Goal: Task Accomplishment & Management: Manage account settings

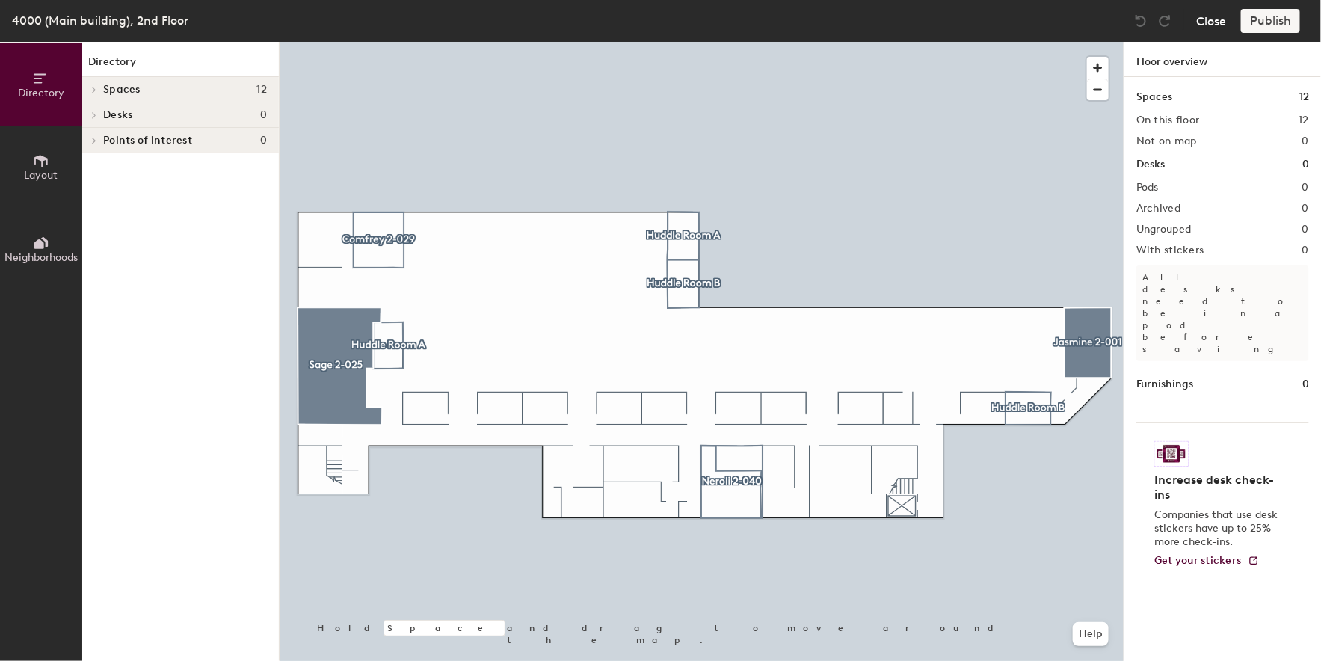
click at [1210, 21] on button "Close" at bounding box center [1211, 21] width 30 height 24
click at [1208, 19] on button "Close" at bounding box center [1211, 21] width 30 height 24
click at [744, 42] on div at bounding box center [702, 42] width 844 height 0
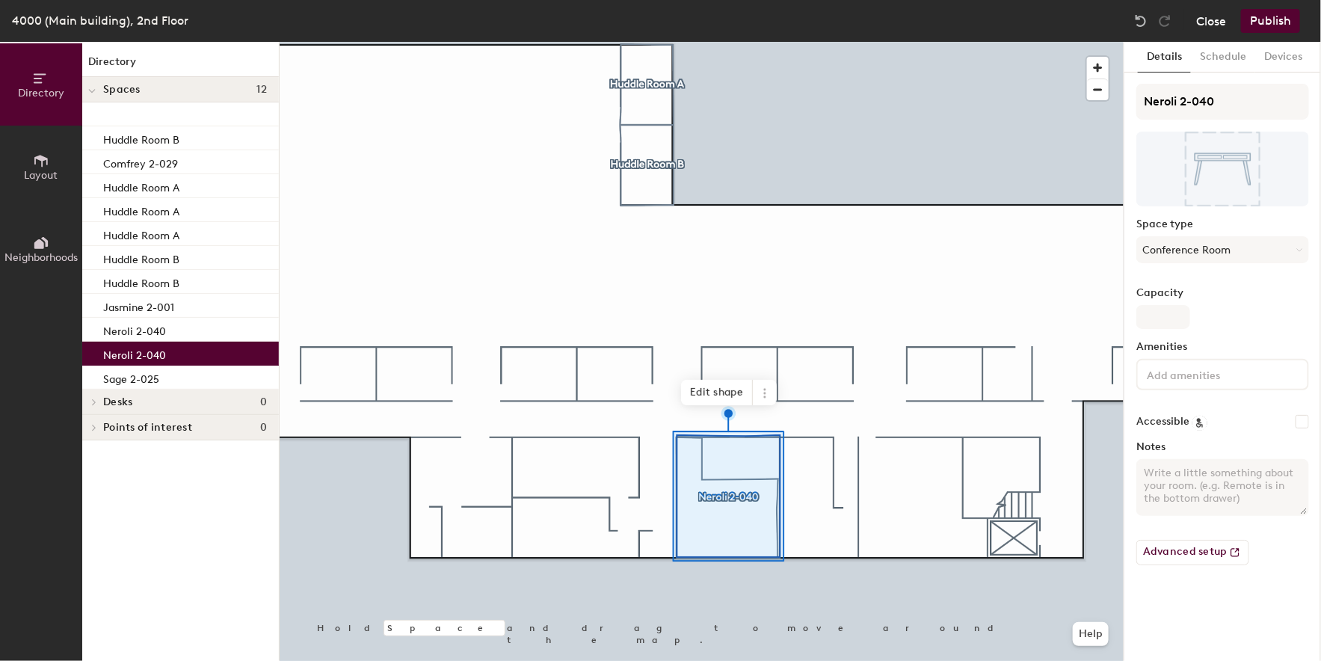
click at [1205, 25] on button "Close" at bounding box center [1211, 21] width 30 height 24
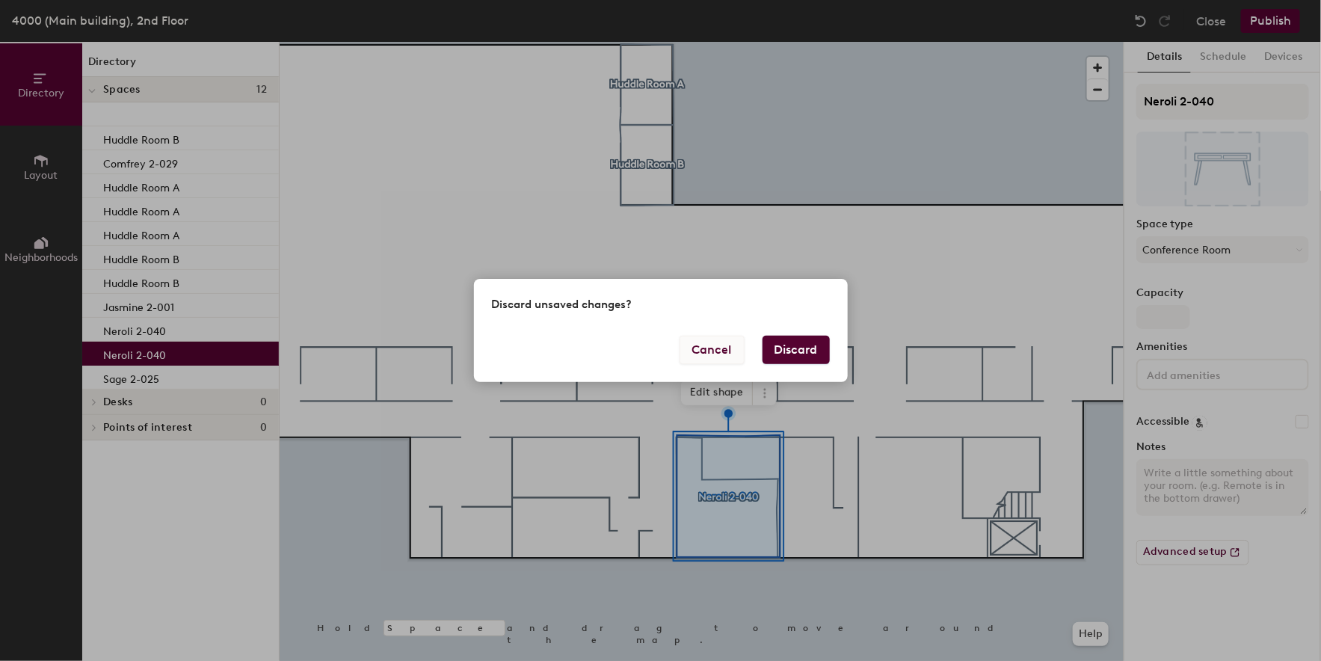
click at [719, 354] on button "Cancel" at bounding box center [712, 350] width 65 height 28
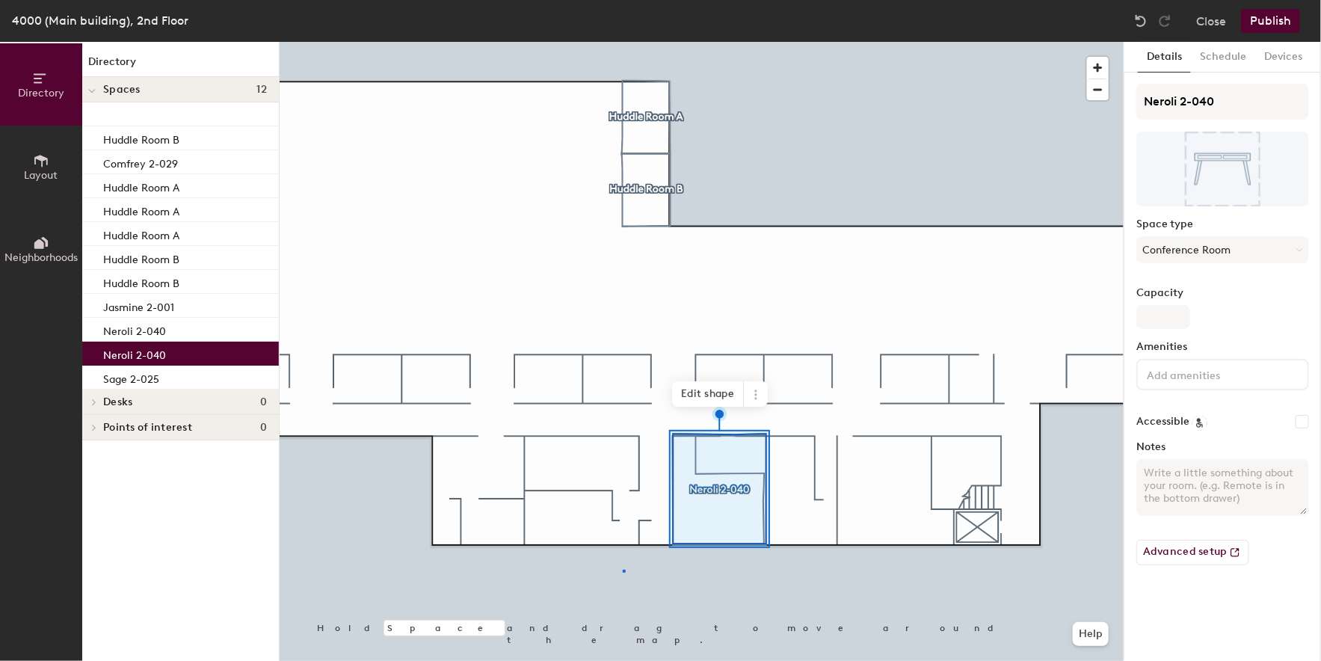
click at [624, 42] on div at bounding box center [702, 42] width 844 height 0
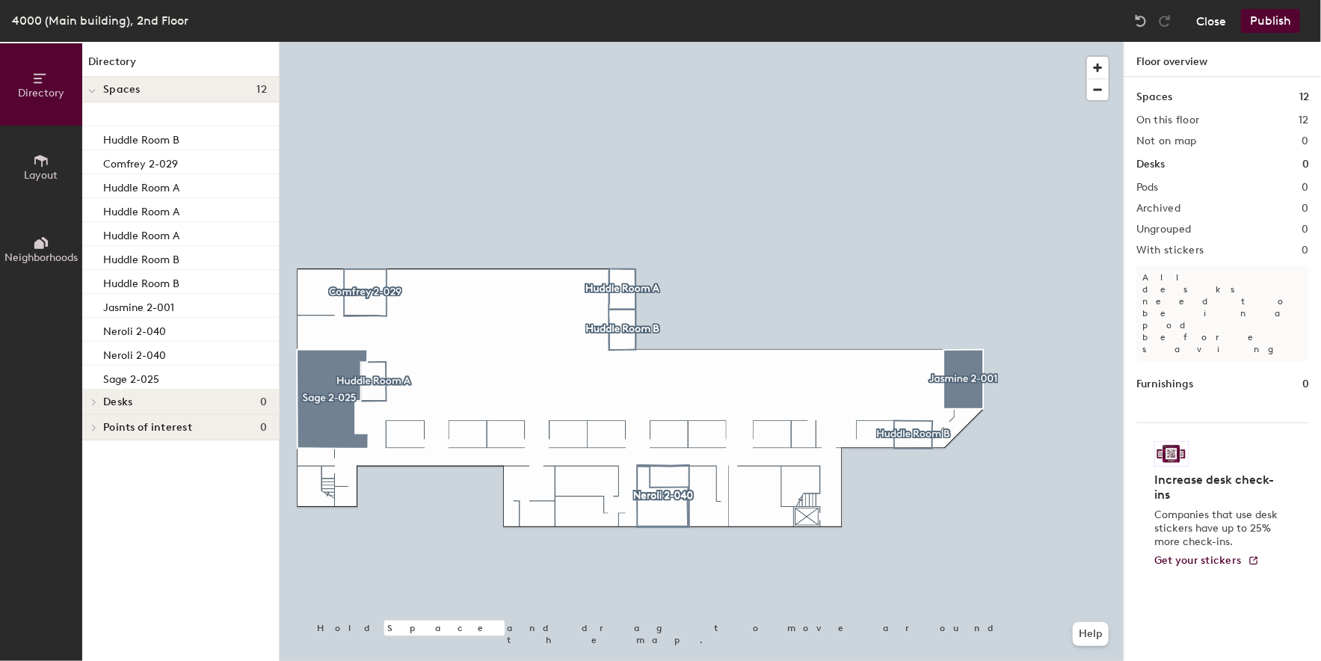
click at [1203, 28] on button "Close" at bounding box center [1211, 21] width 30 height 24
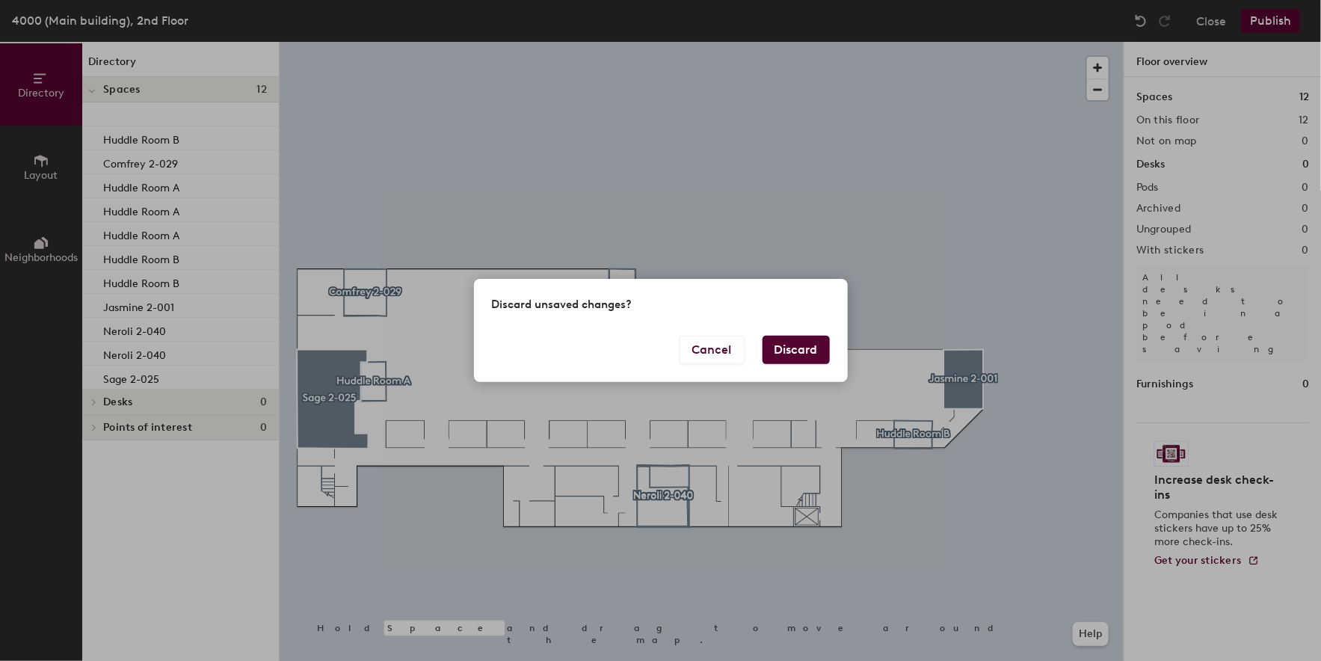
click at [799, 353] on button "Discard" at bounding box center [796, 350] width 67 height 28
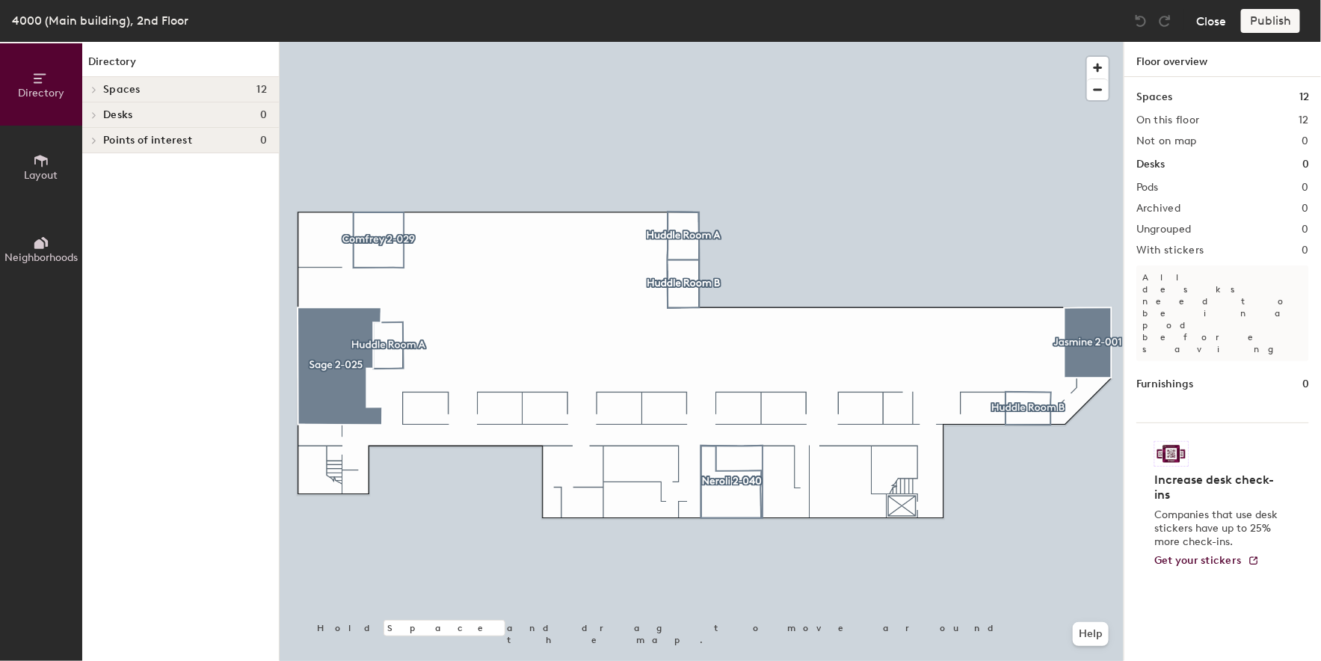
click at [1204, 19] on button "Close" at bounding box center [1211, 21] width 30 height 24
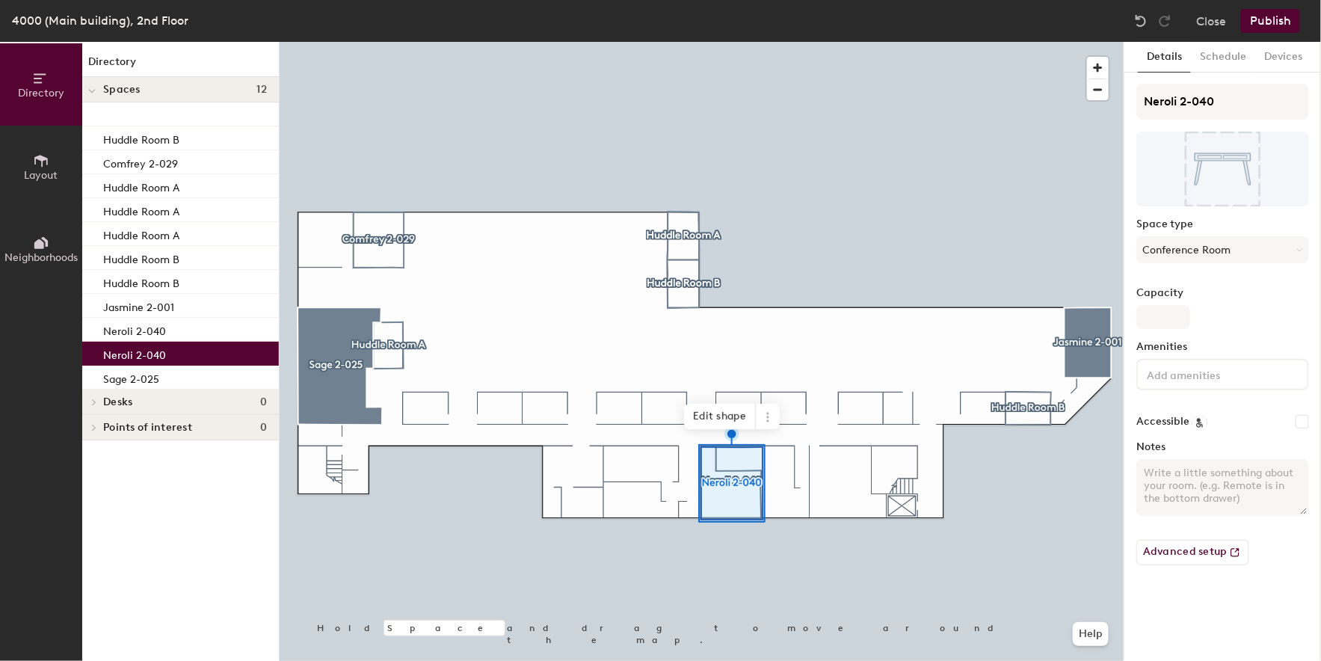
click at [769, 42] on div at bounding box center [702, 42] width 844 height 0
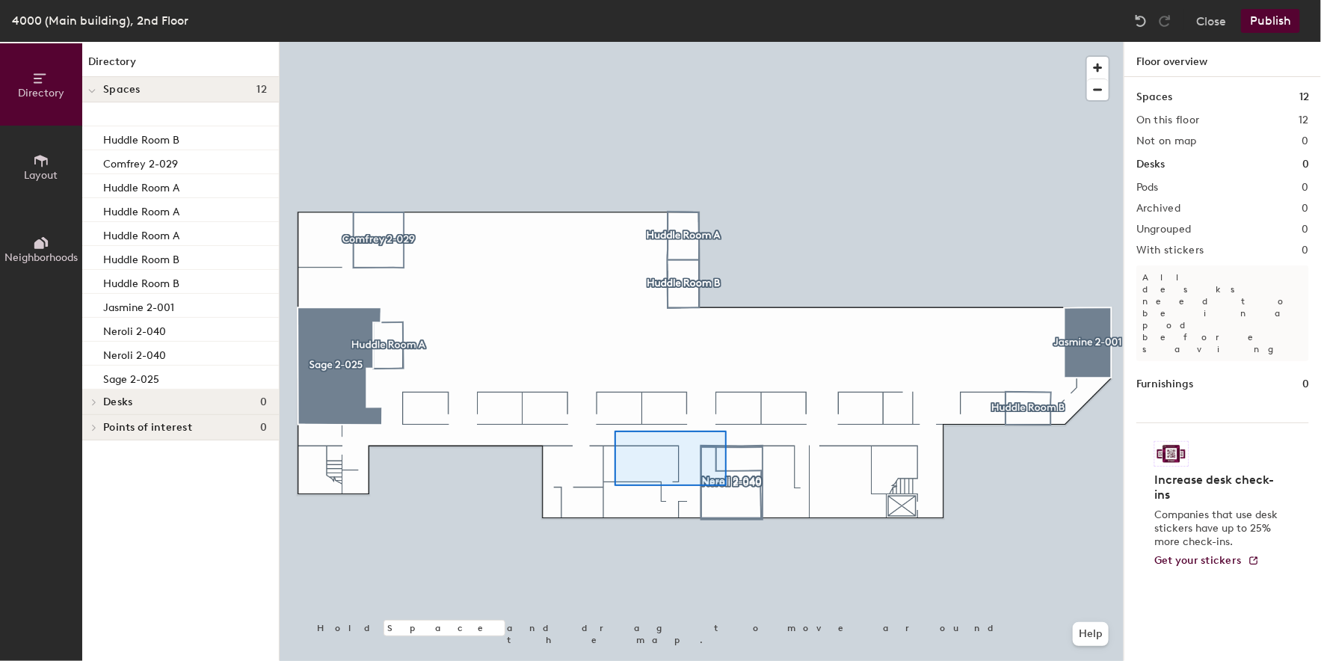
click at [615, 42] on div at bounding box center [702, 42] width 844 height 0
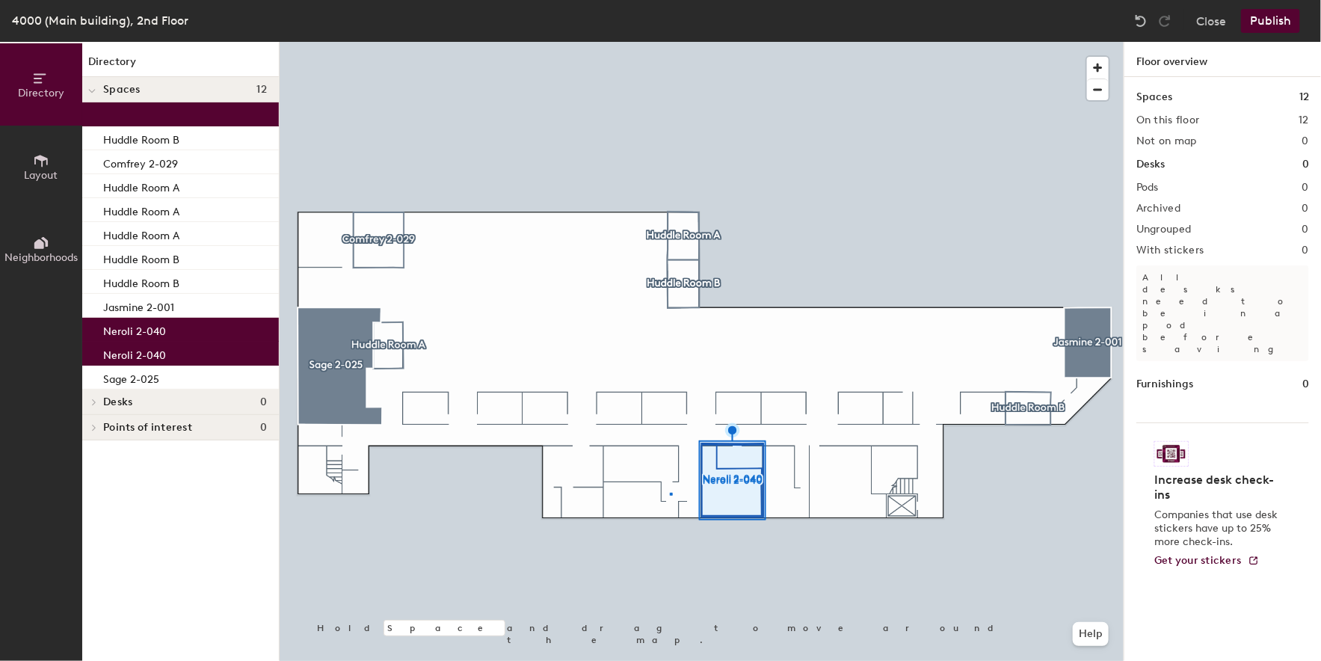
click at [670, 42] on div at bounding box center [702, 42] width 844 height 0
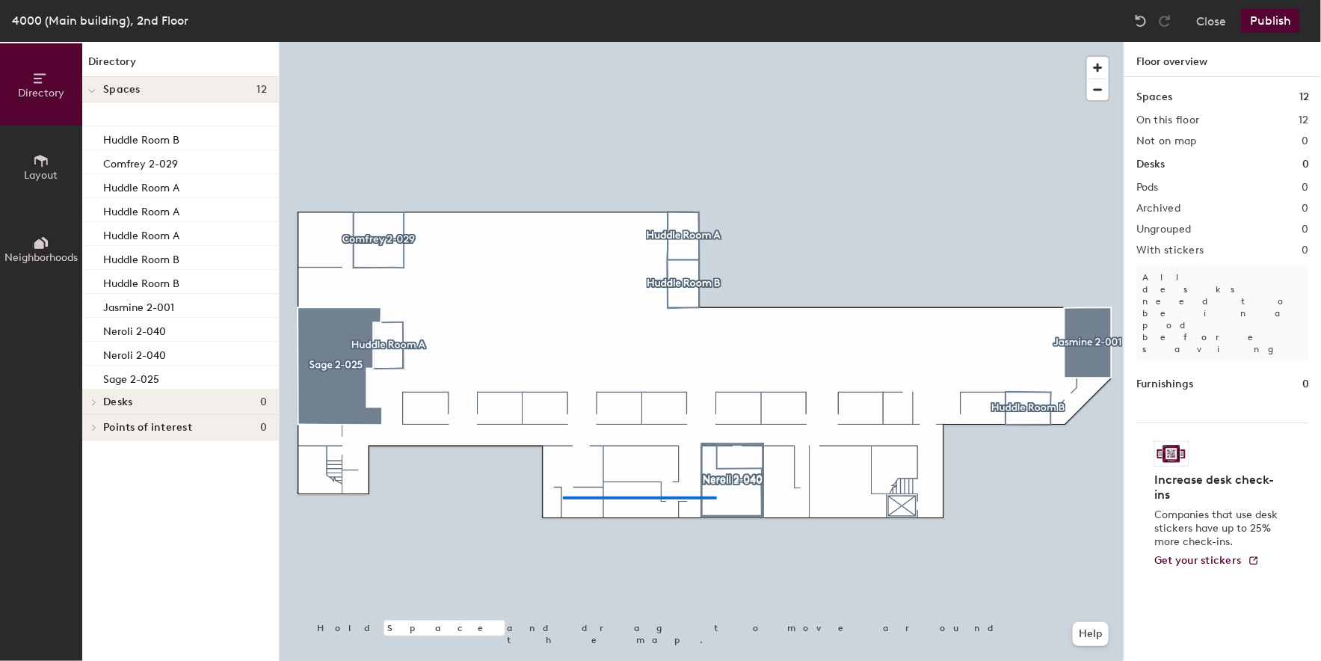
click at [563, 42] on div at bounding box center [702, 42] width 844 height 0
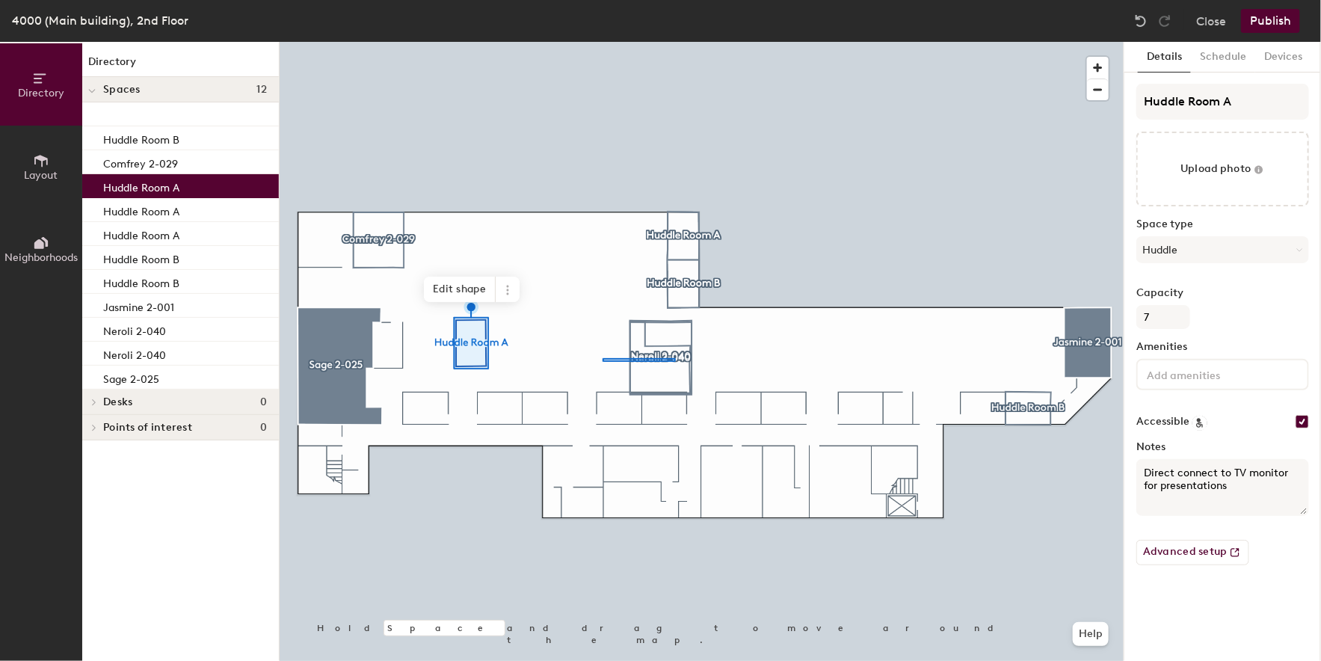
click at [603, 42] on div at bounding box center [702, 42] width 844 height 0
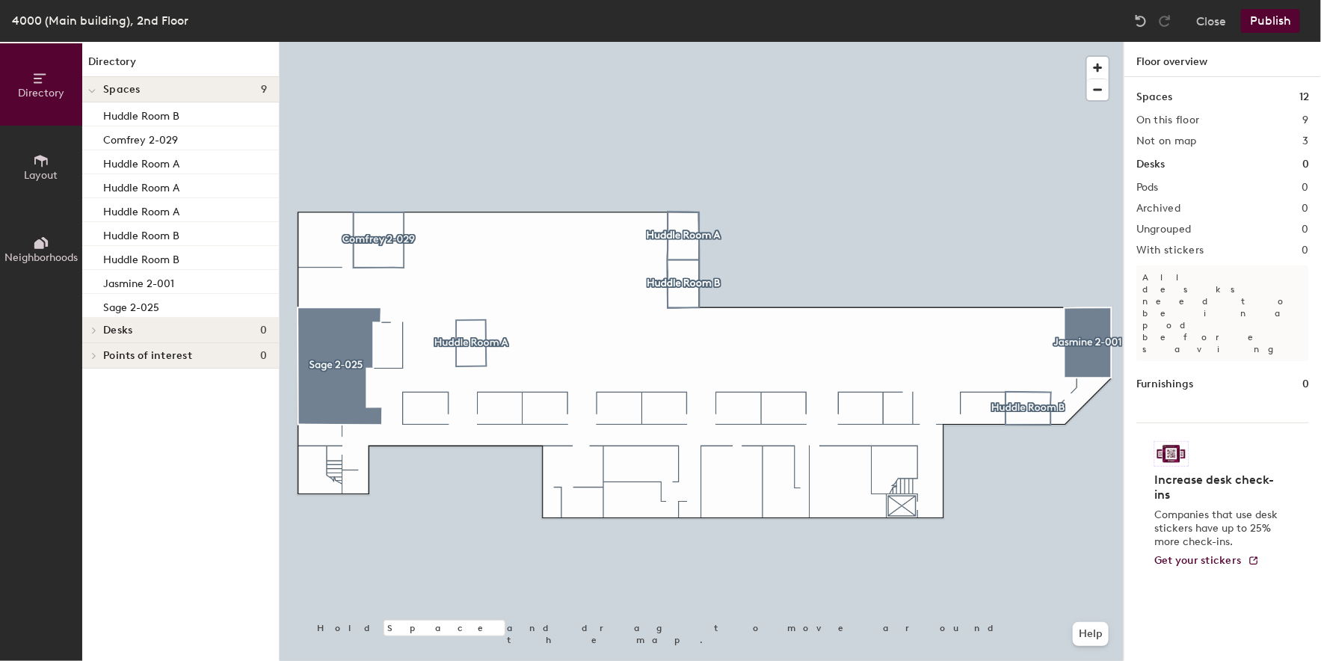
click at [476, 42] on div at bounding box center [702, 42] width 844 height 0
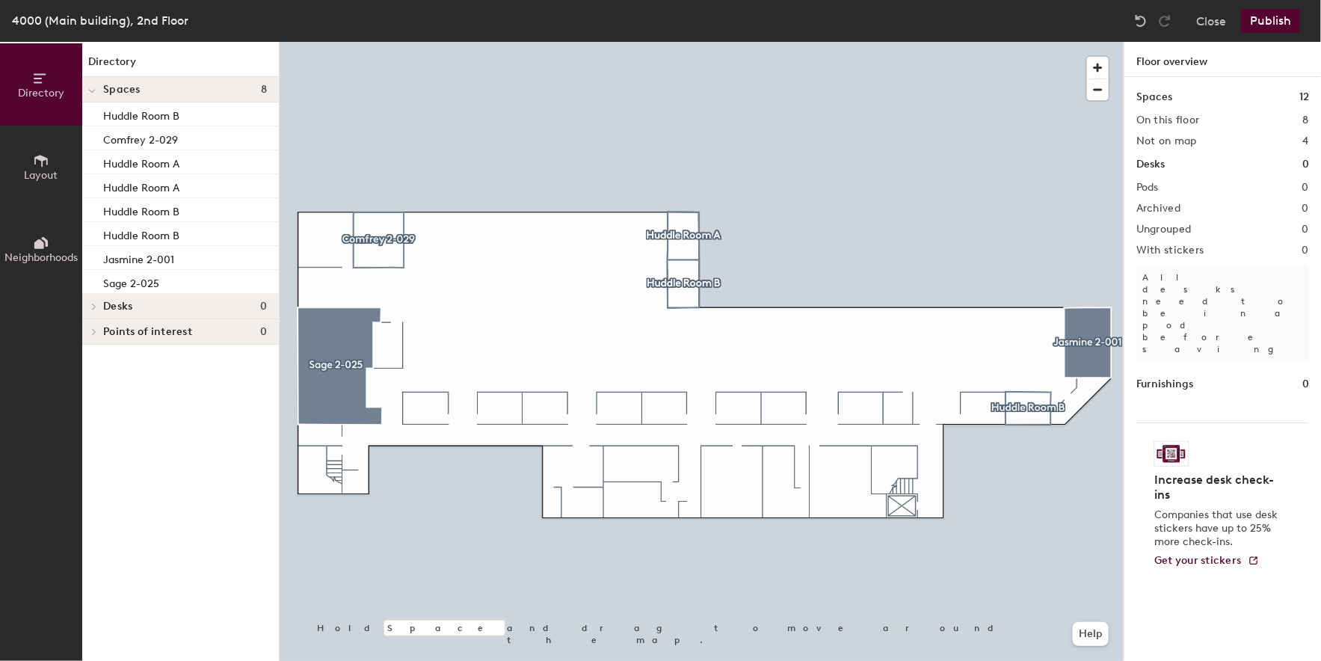
click at [1275, 22] on button "Publish" at bounding box center [1270, 21] width 59 height 24
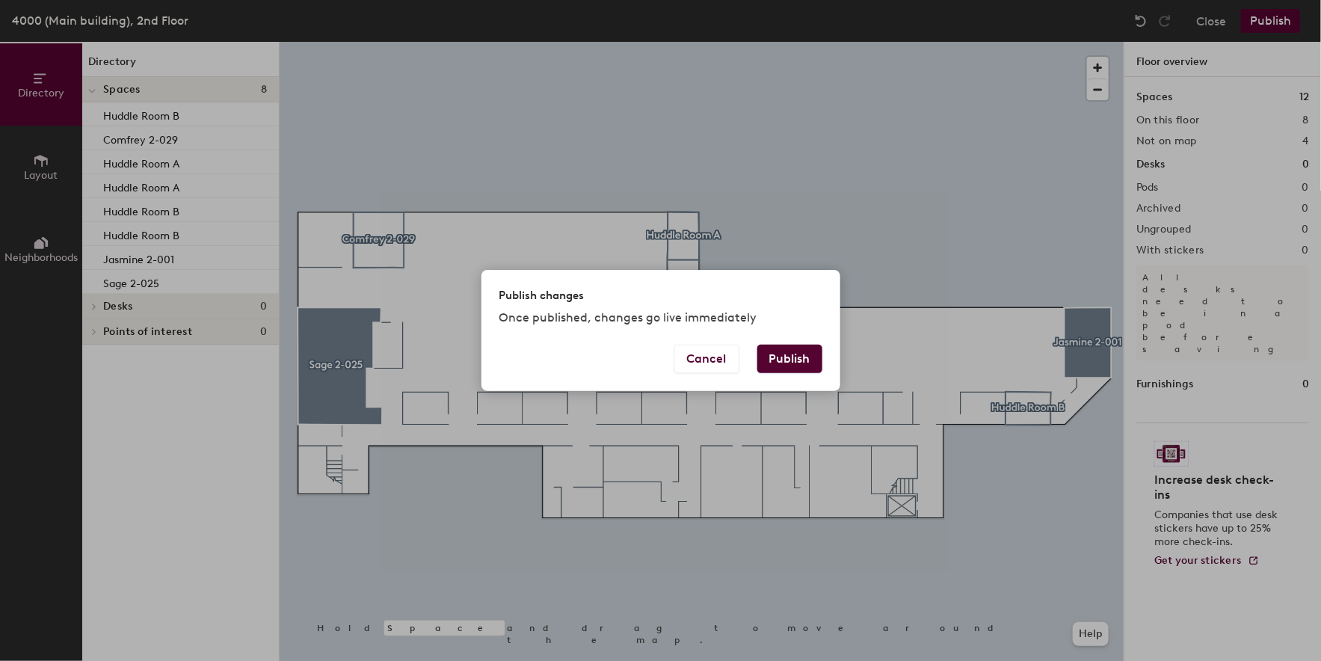
click at [793, 361] on button "Publish" at bounding box center [789, 359] width 65 height 28
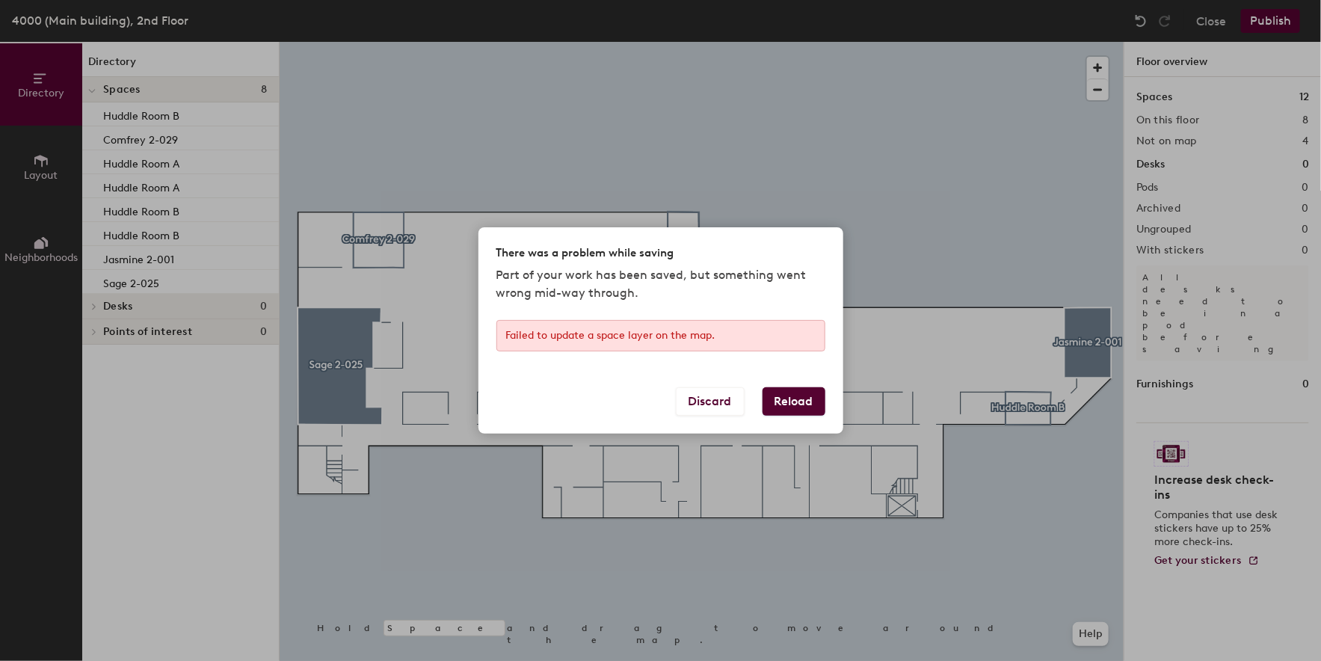
drag, startPoint x: 736, startPoint y: 342, endPoint x: 506, endPoint y: 342, distance: 230.3
click at [506, 342] on div "Failed to update a space layer on the map." at bounding box center [660, 335] width 329 height 31
drag, startPoint x: 500, startPoint y: 330, endPoint x: 766, endPoint y: 332, distance: 266.2
click at [766, 332] on div "Failed to update a space layer on the map." at bounding box center [660, 335] width 329 height 31
click at [936, 116] on div "There was a problem while saving Part of your work has been saved, but somethin…" at bounding box center [660, 330] width 1321 height 661
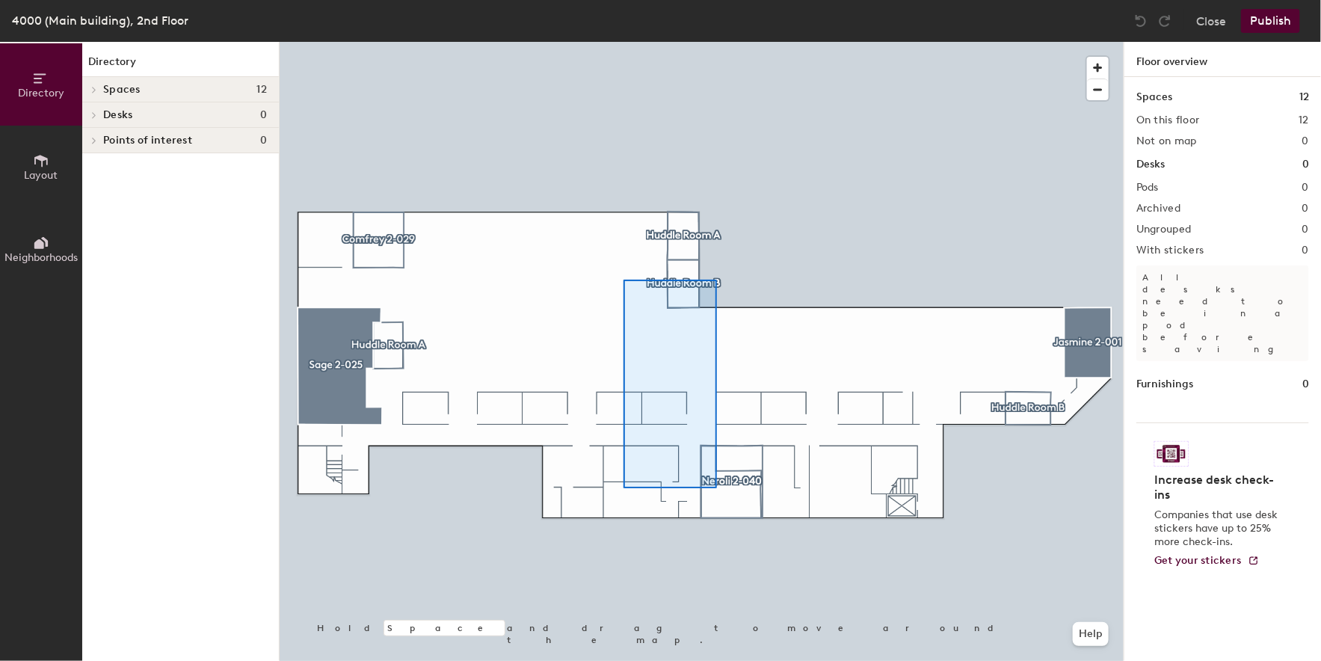
click at [619, 42] on div at bounding box center [702, 42] width 844 height 0
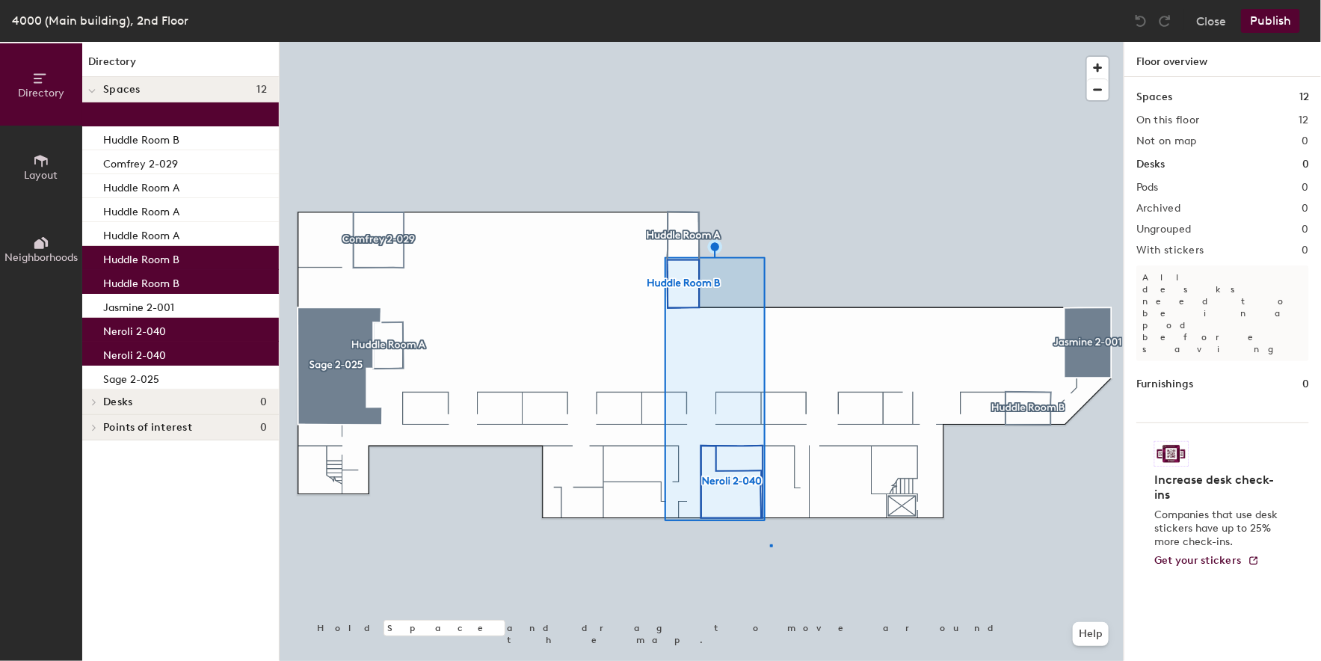
click at [770, 42] on div at bounding box center [702, 42] width 844 height 0
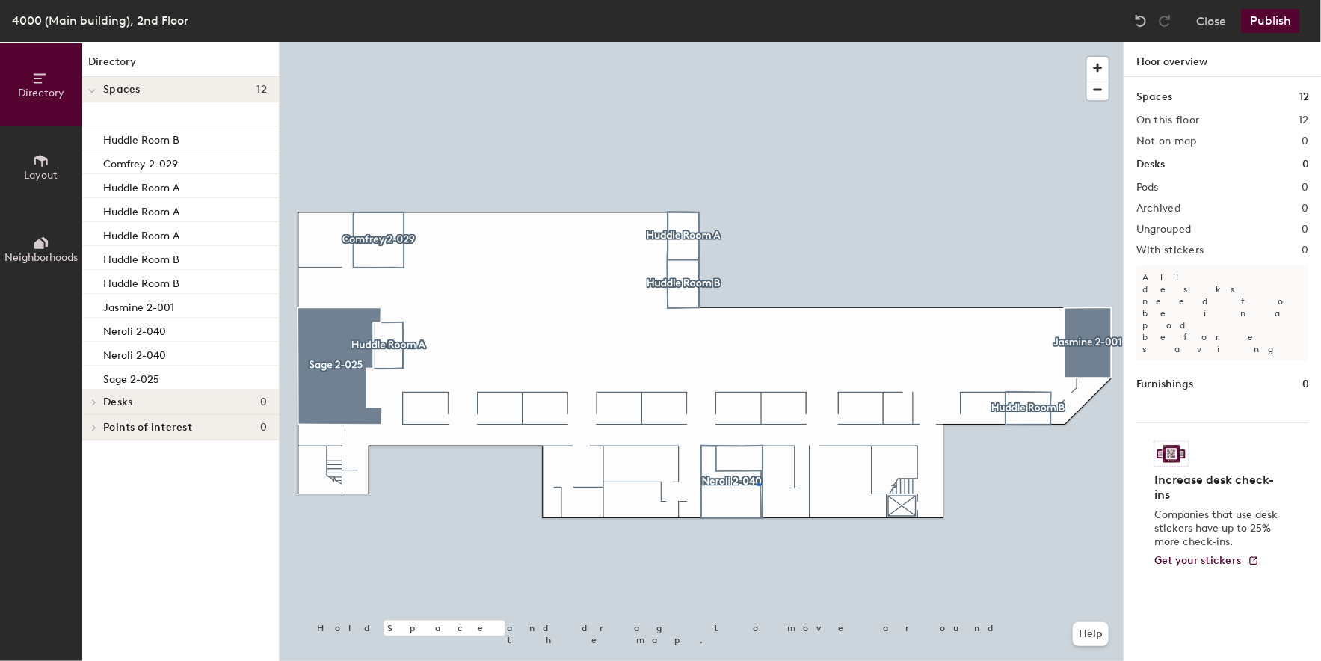
click at [757, 42] on div at bounding box center [702, 42] width 844 height 0
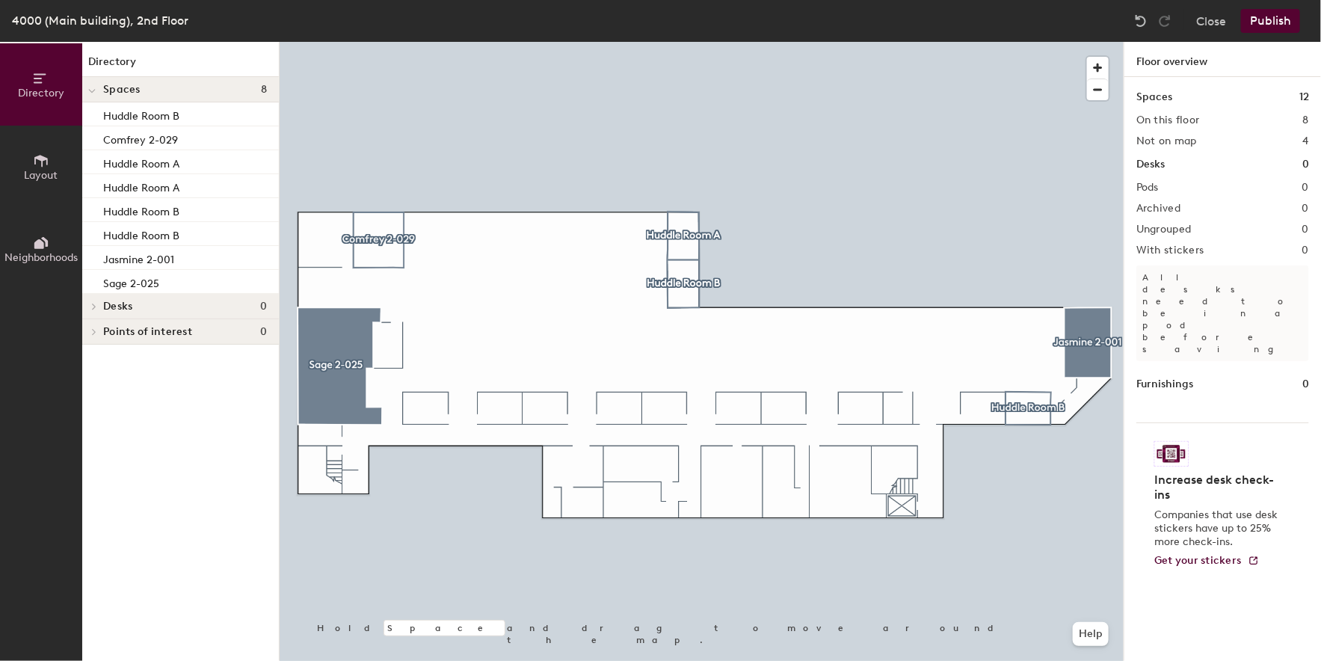
click at [1262, 15] on button "Publish" at bounding box center [1270, 21] width 59 height 24
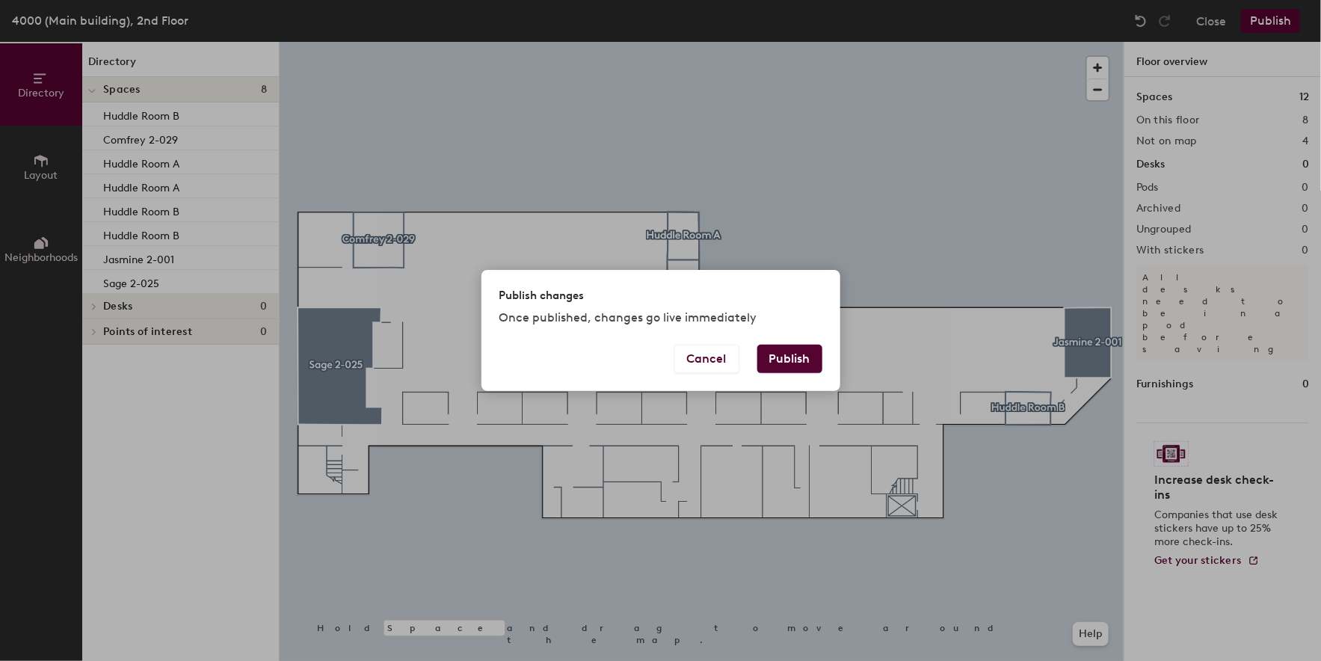
click at [778, 363] on button "Publish" at bounding box center [789, 359] width 65 height 28
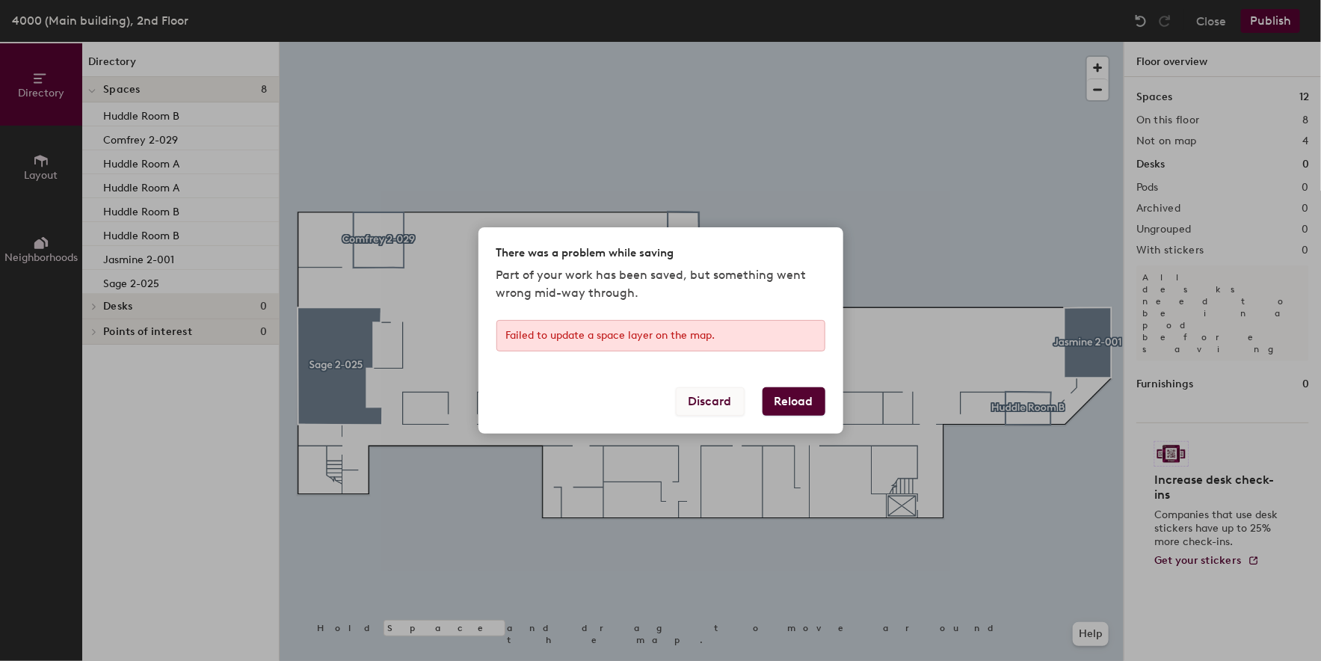
click at [726, 394] on button "Discard" at bounding box center [710, 401] width 69 height 28
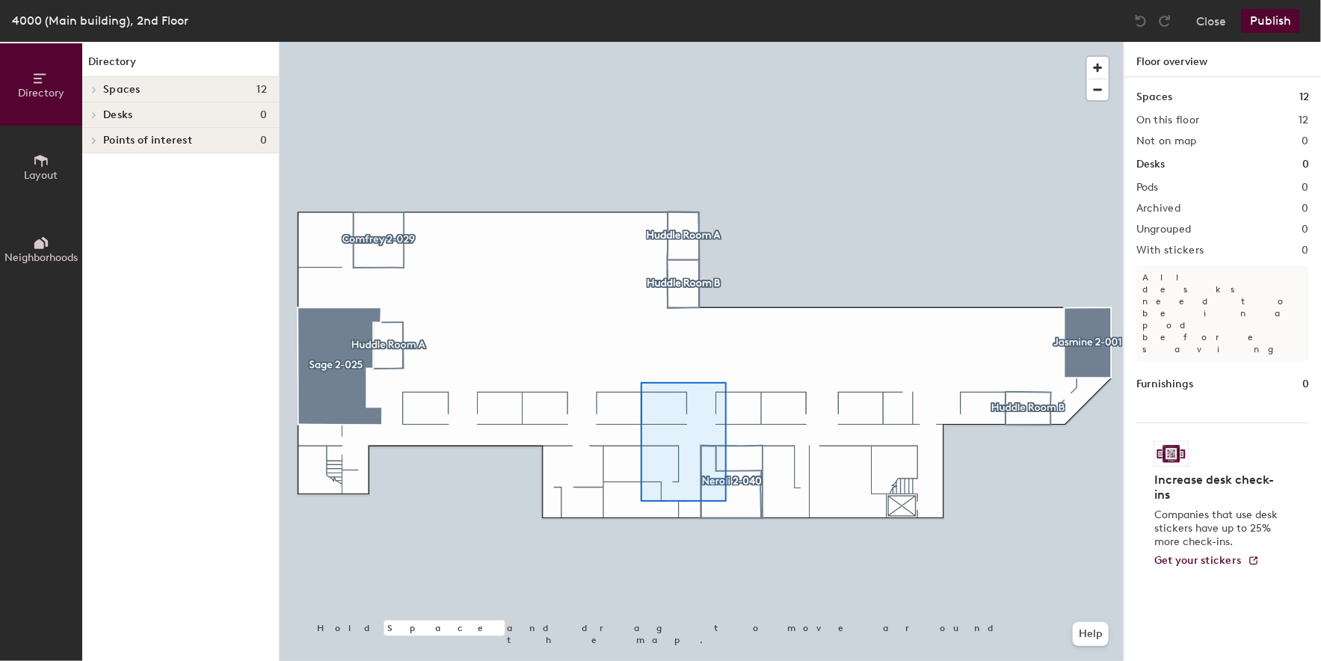
click at [641, 42] on div at bounding box center [702, 42] width 844 height 0
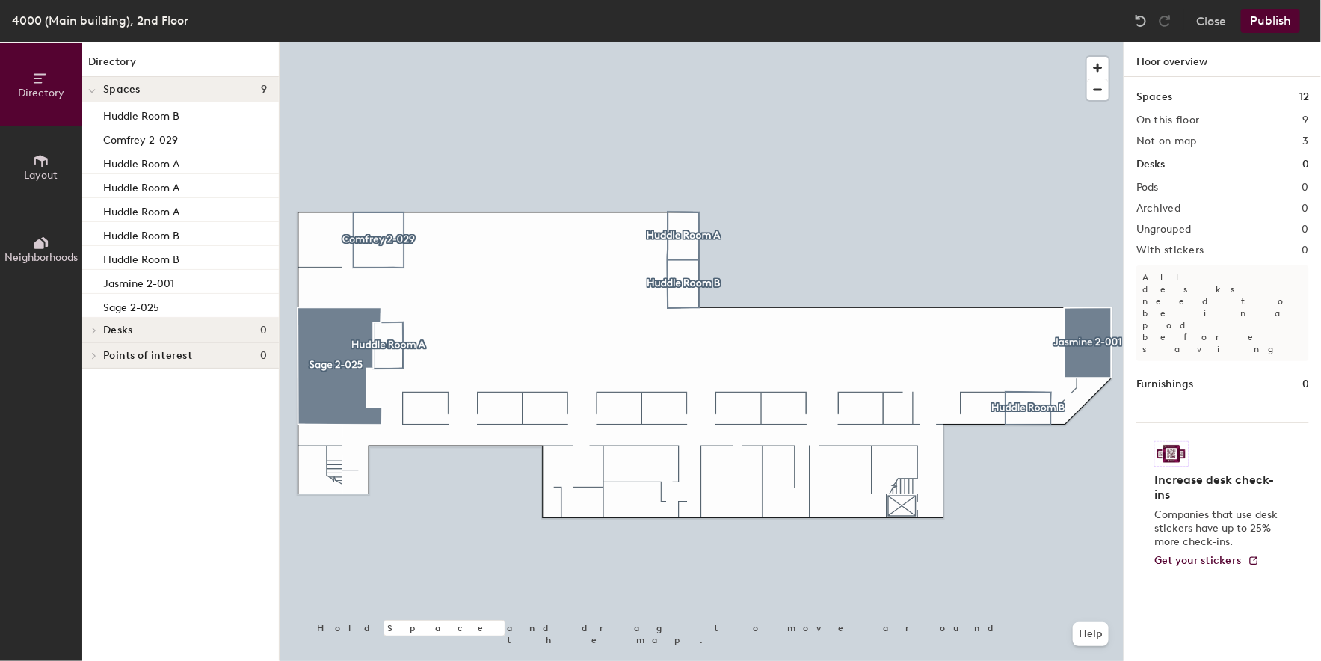
click at [1278, 19] on button "Publish" at bounding box center [1270, 21] width 59 height 24
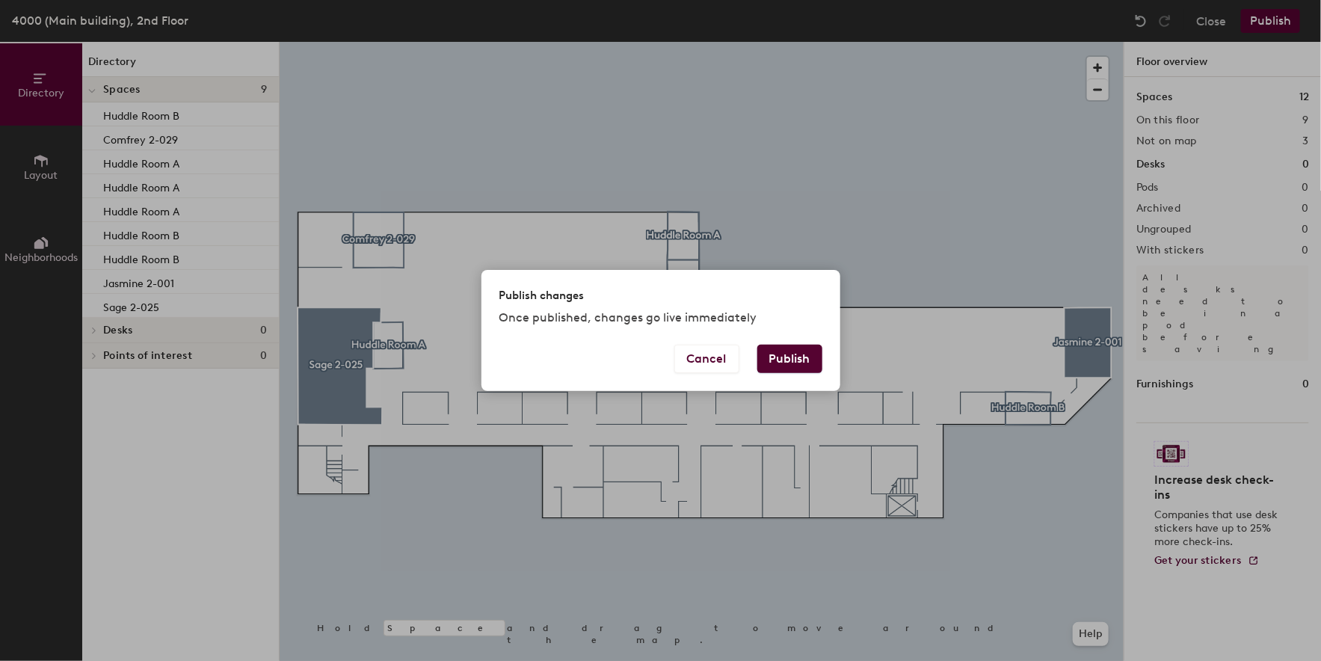
click at [808, 336] on div "Publish changes Once published, changes go live immediately" at bounding box center [661, 307] width 359 height 74
click at [805, 353] on button "Publish" at bounding box center [789, 359] width 65 height 28
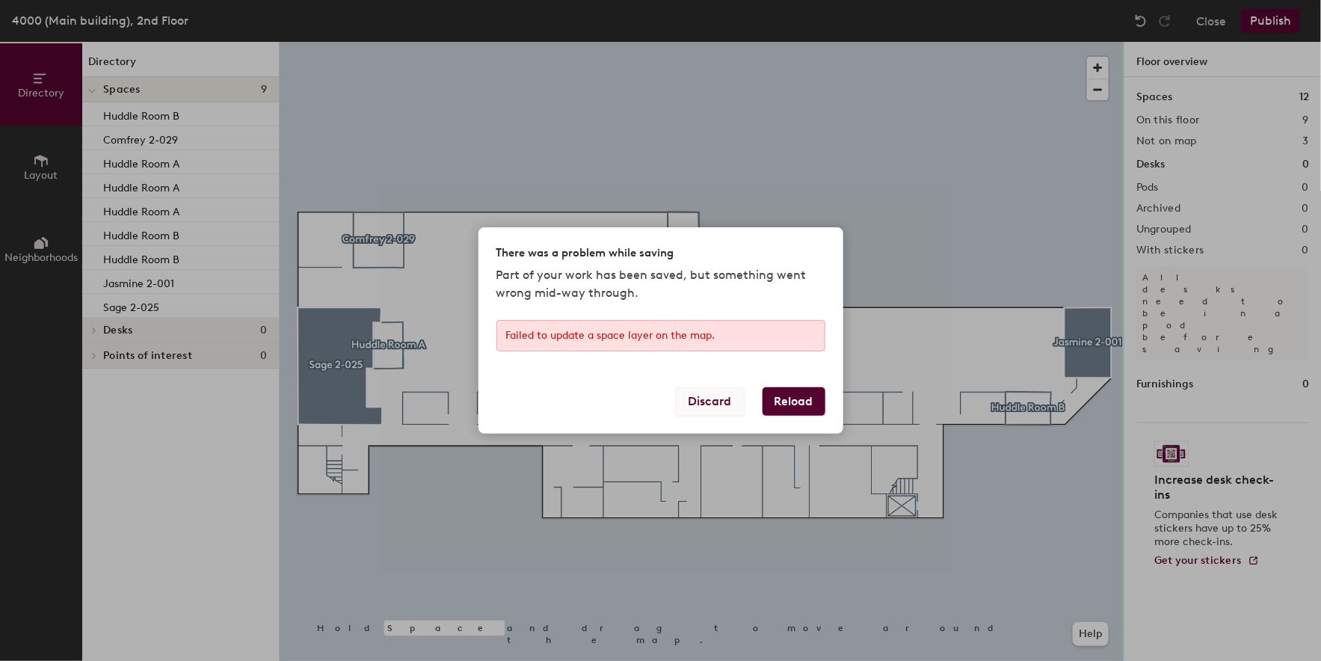
click at [707, 395] on button "Discard" at bounding box center [710, 401] width 69 height 28
click at [0, 0] on div at bounding box center [0, 0] width 0 height 0
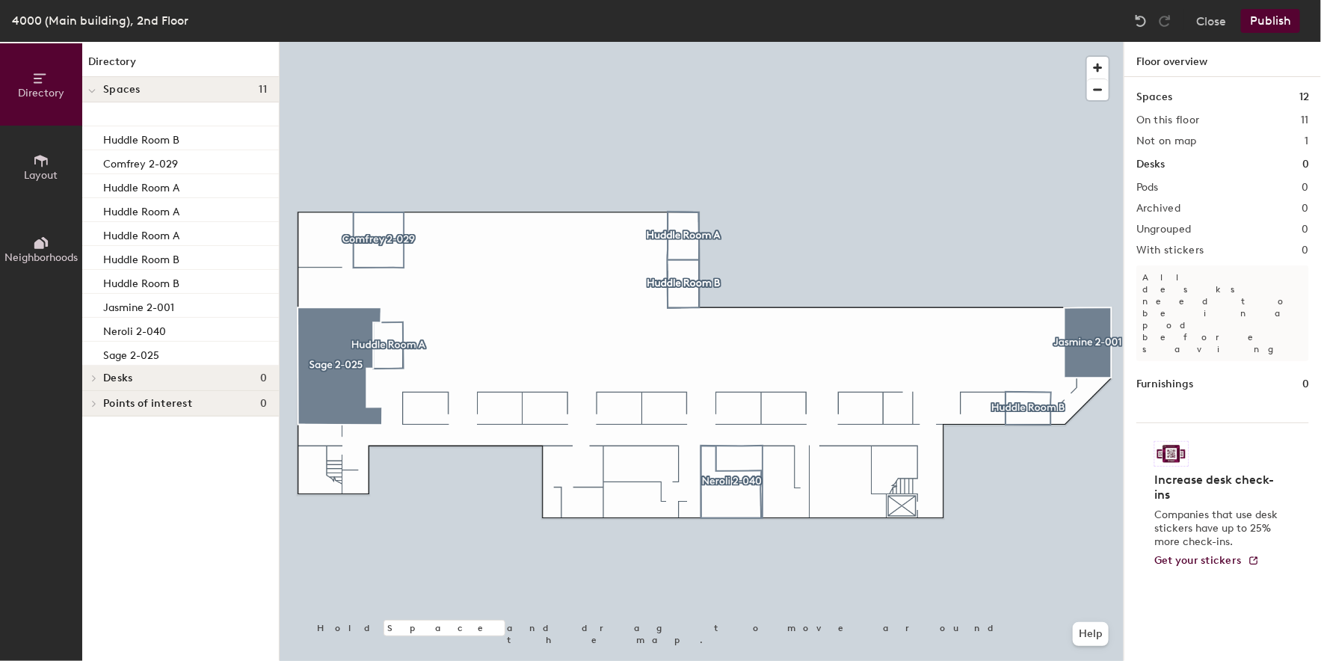
click at [1259, 25] on button "Publish" at bounding box center [1270, 21] width 59 height 24
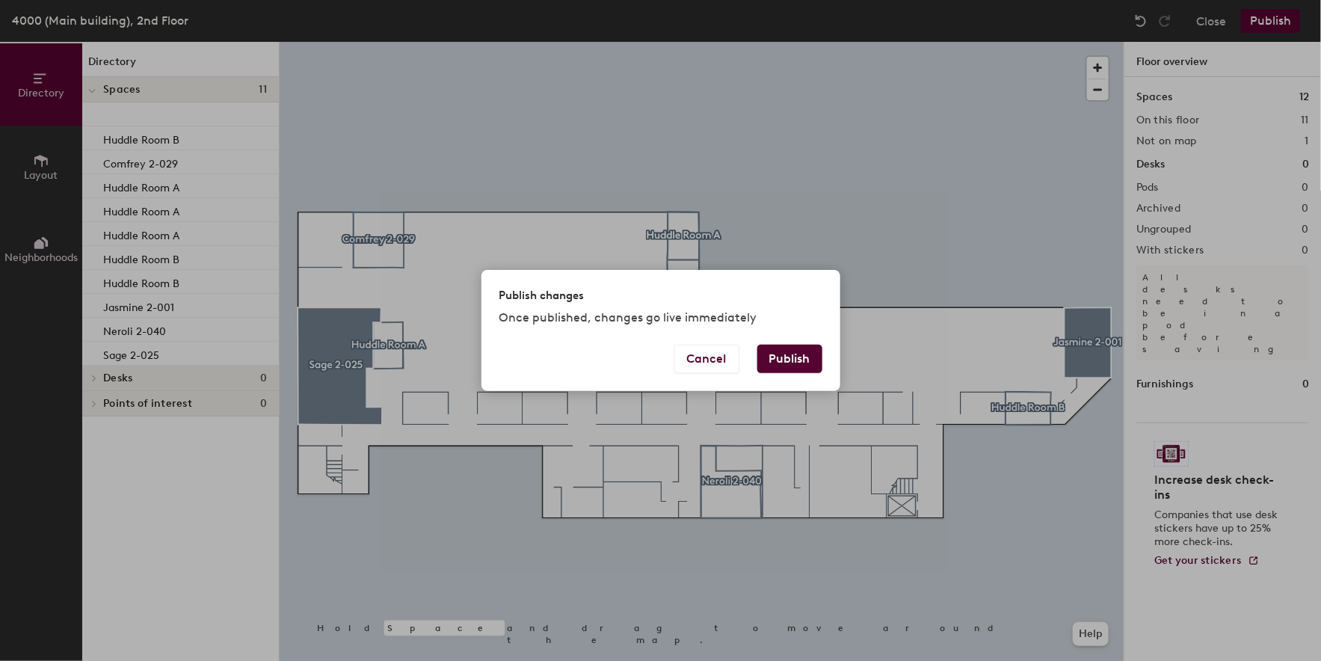
click at [786, 366] on button "Publish" at bounding box center [789, 359] width 65 height 28
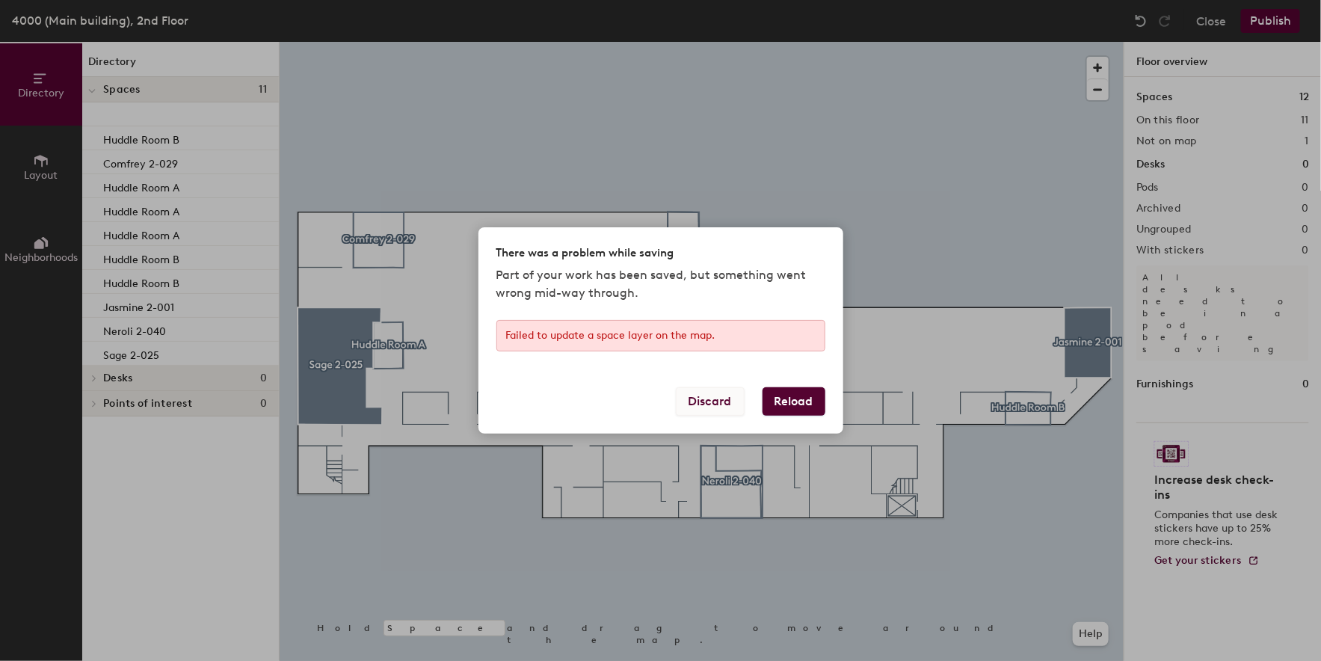
click at [728, 397] on button "Discard" at bounding box center [710, 401] width 69 height 28
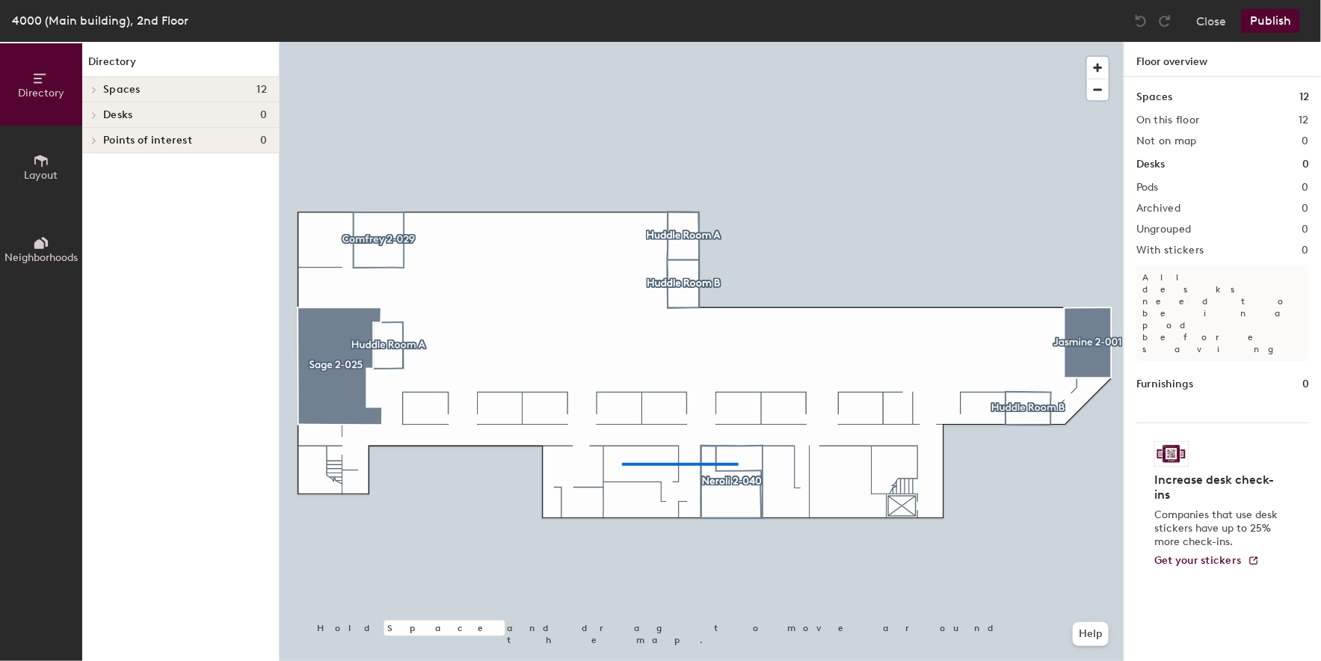
click at [622, 42] on div at bounding box center [702, 42] width 844 height 0
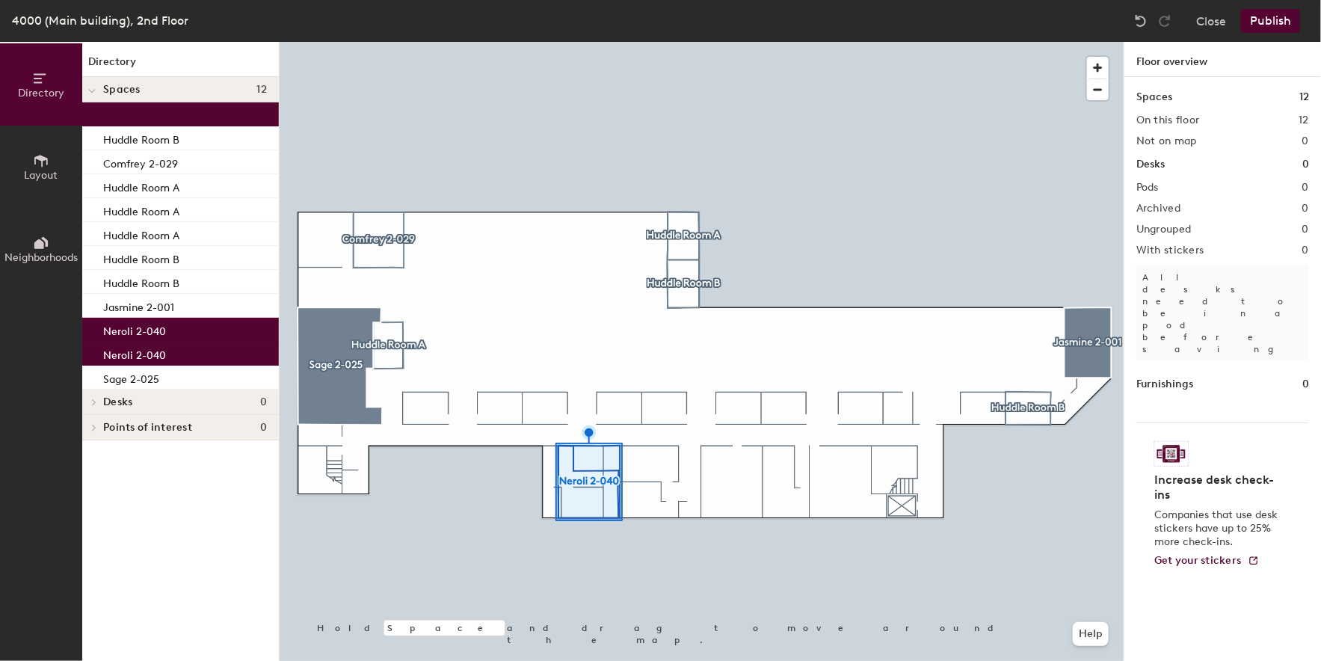
click at [203, 357] on div "Neroli 2-040" at bounding box center [180, 354] width 197 height 24
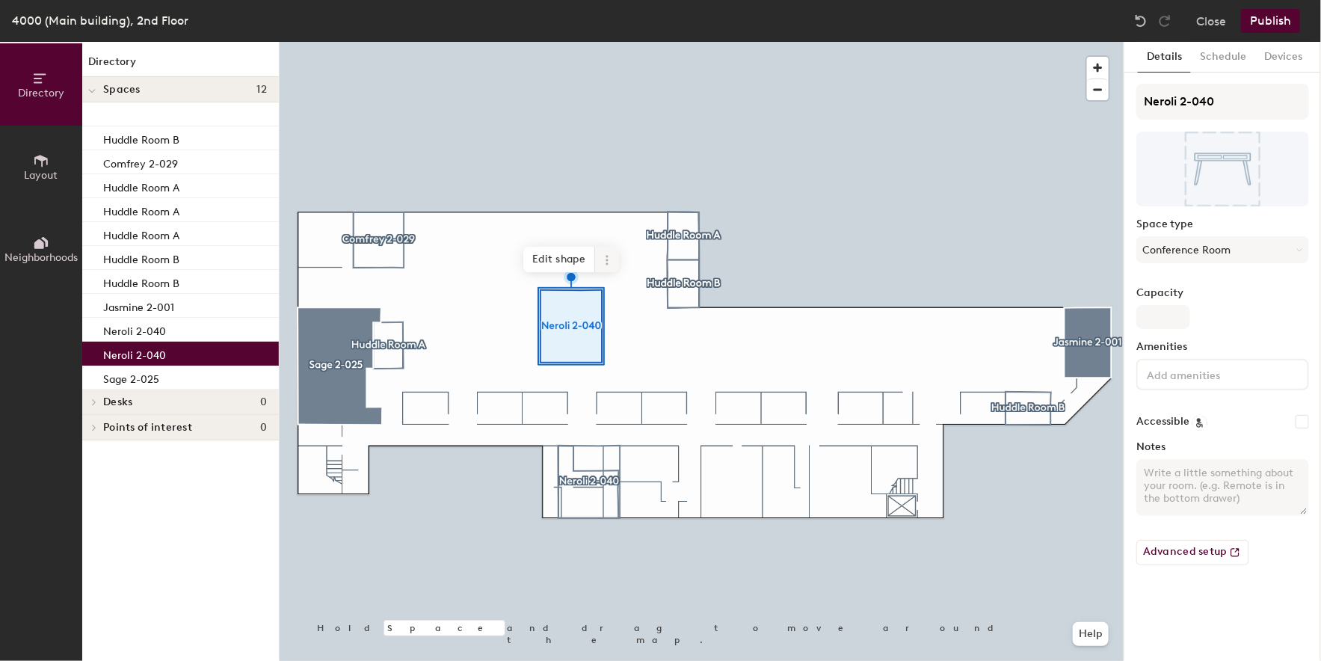
click at [606, 266] on span at bounding box center [607, 259] width 24 height 25
click at [674, 342] on span "Delete" at bounding box center [660, 345] width 133 height 25
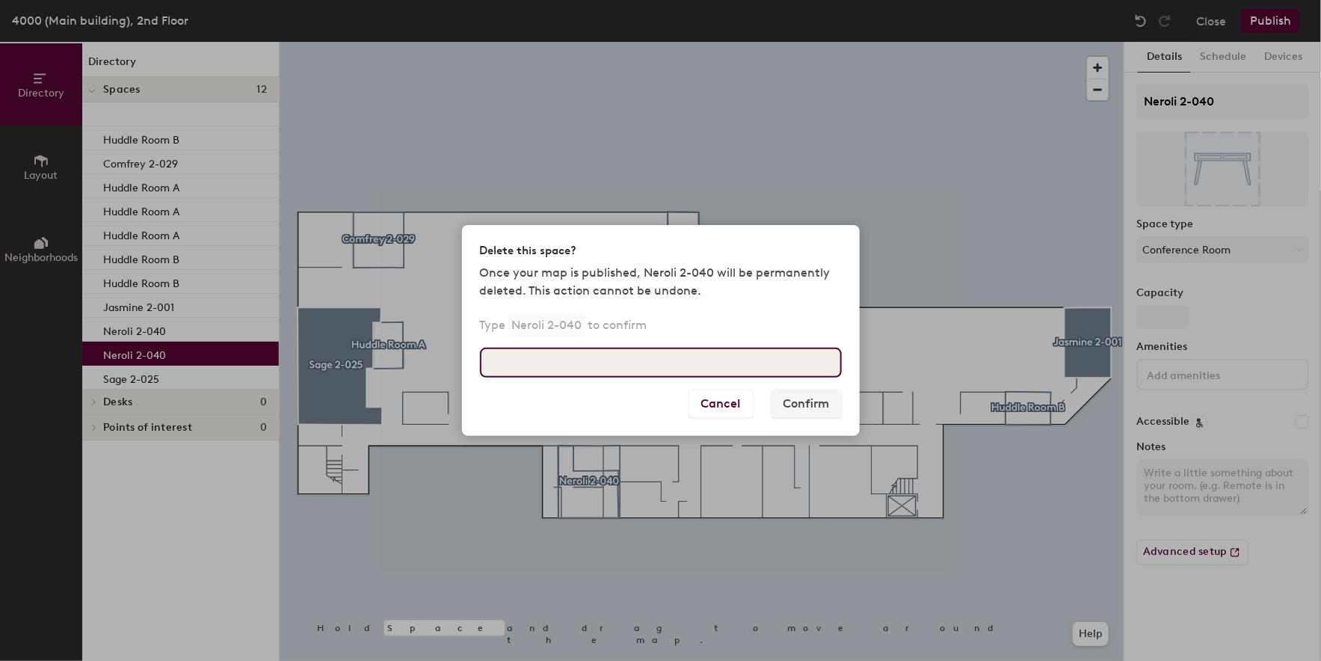
click at [674, 357] on input at bounding box center [661, 363] width 362 height 30
type input "Neroli 2-040"
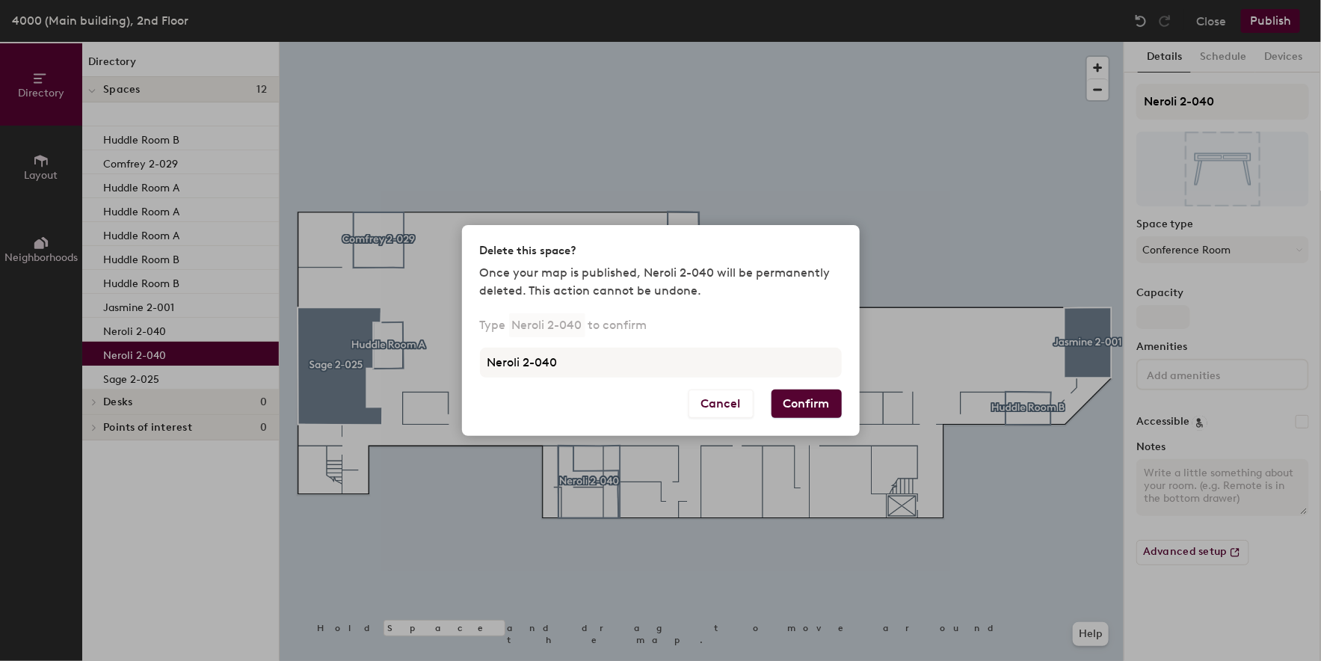
click at [813, 410] on button "Confirm" at bounding box center [807, 404] width 70 height 28
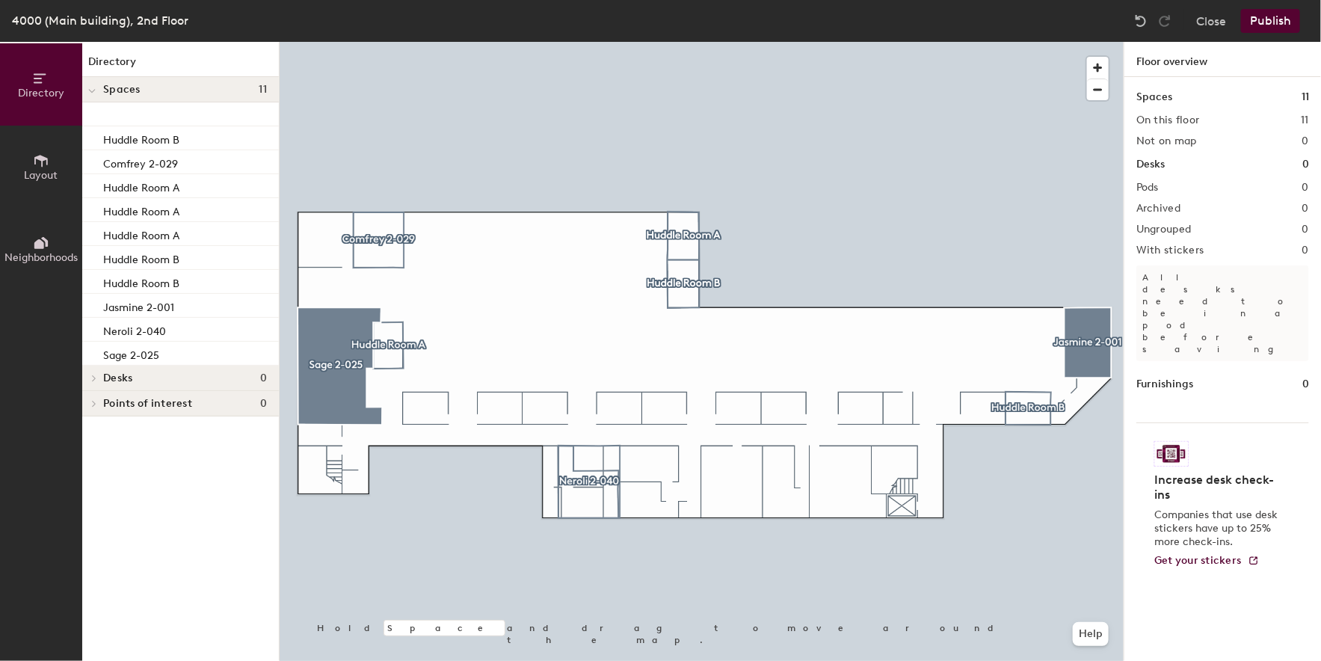
click at [1266, 17] on button "Publish" at bounding box center [1270, 21] width 59 height 24
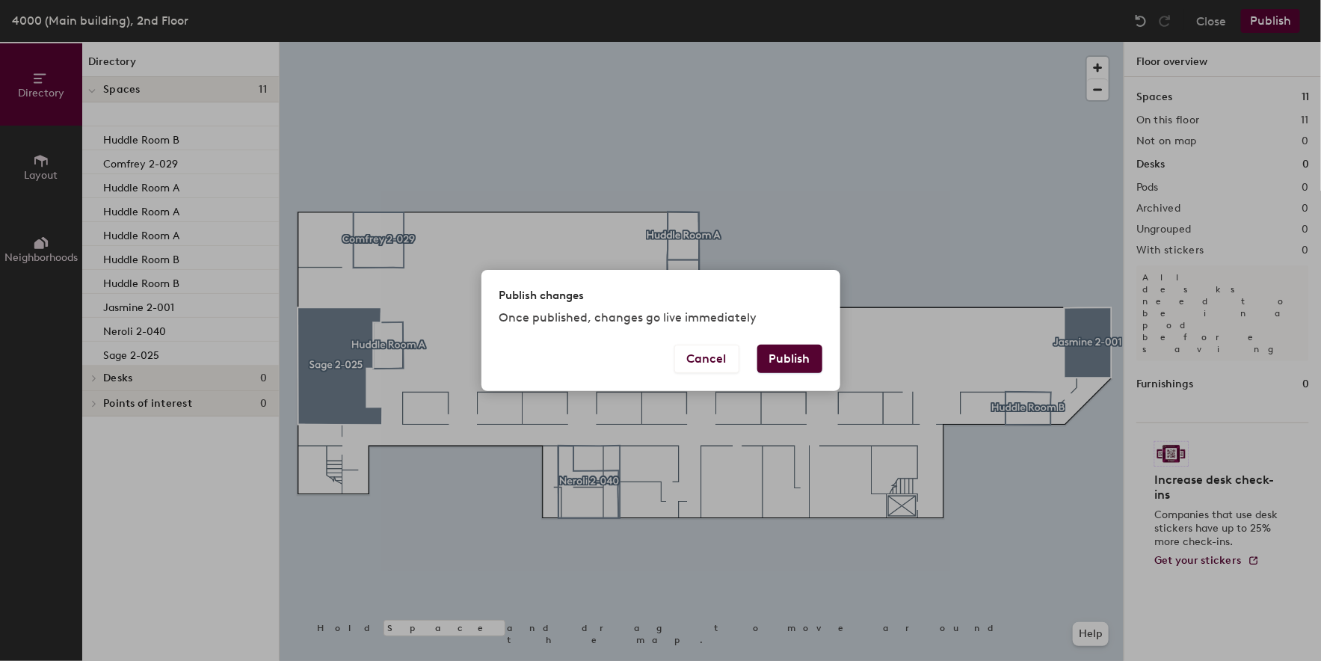
click at [774, 355] on button "Publish" at bounding box center [789, 359] width 65 height 28
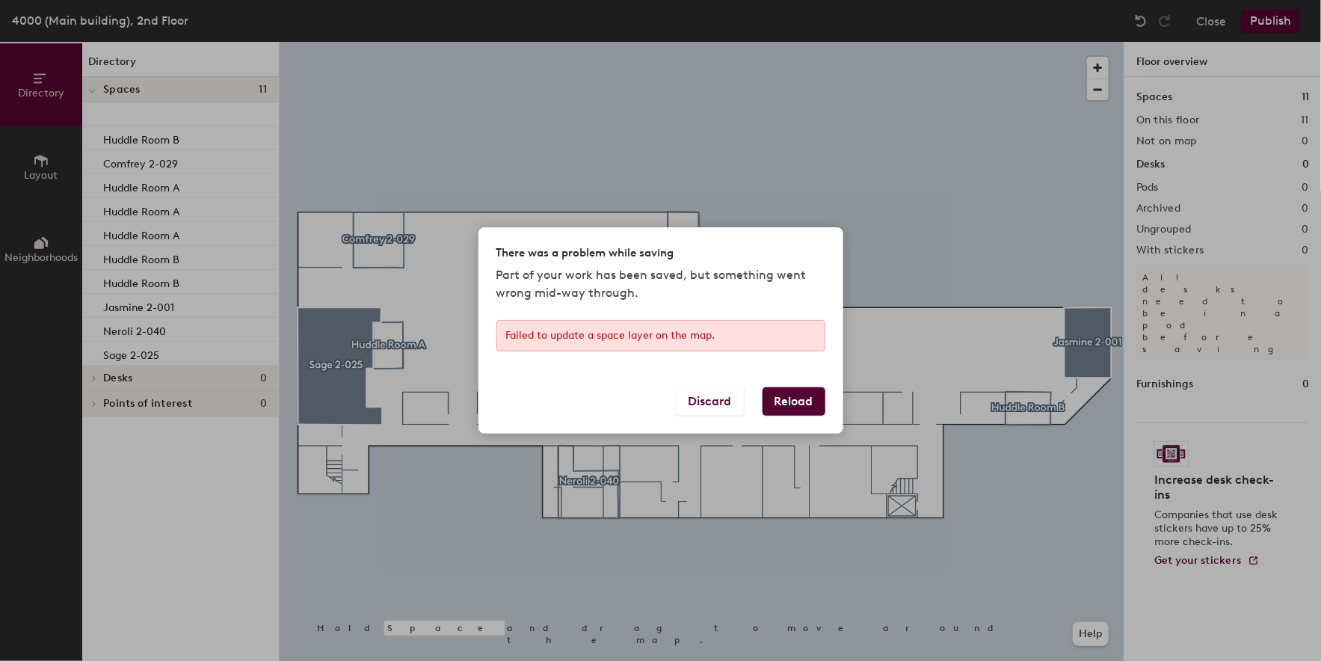
click at [767, 399] on button "Reload" at bounding box center [794, 401] width 63 height 28
click at [785, 402] on button "Reload" at bounding box center [794, 401] width 63 height 28
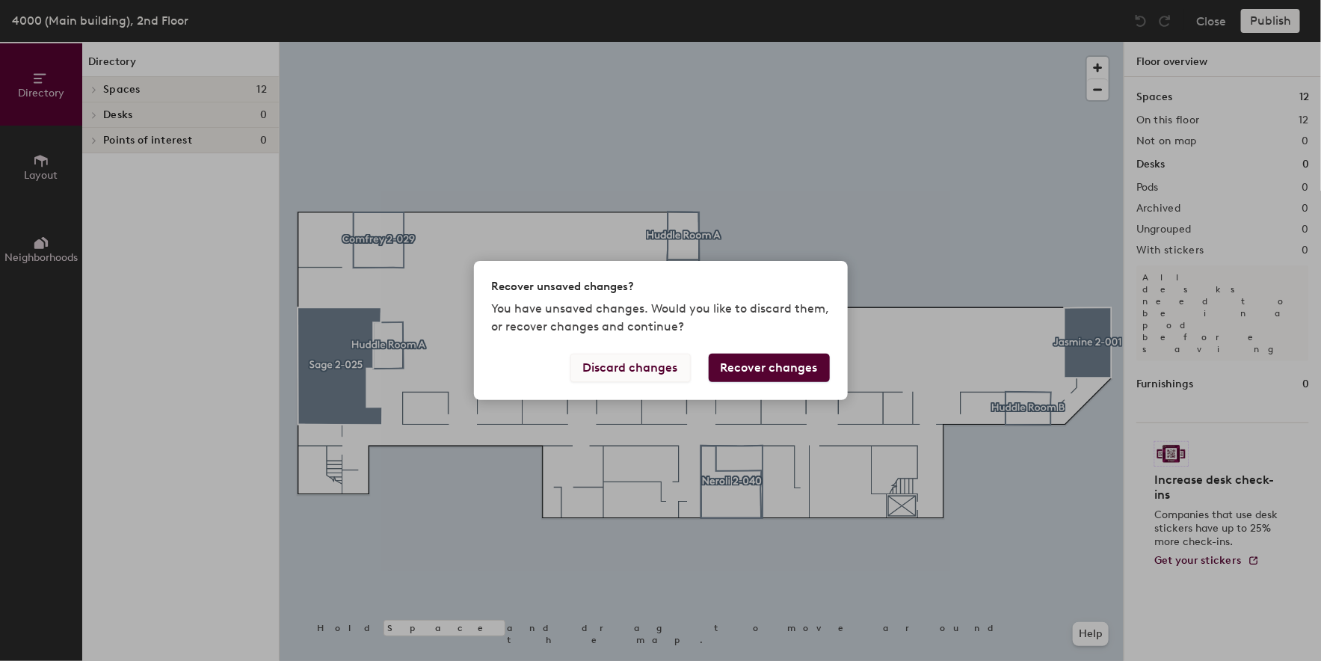
click at [676, 372] on button "Discard changes" at bounding box center [630, 368] width 120 height 28
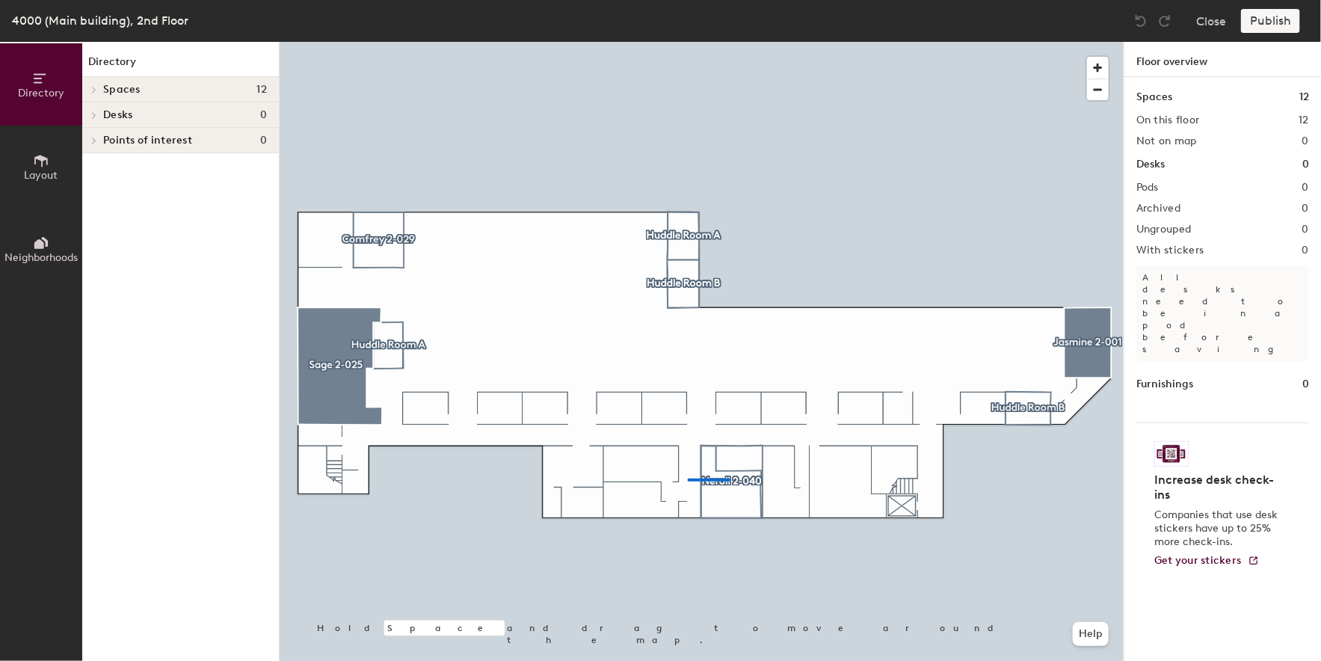
click at [688, 42] on div at bounding box center [702, 42] width 844 height 0
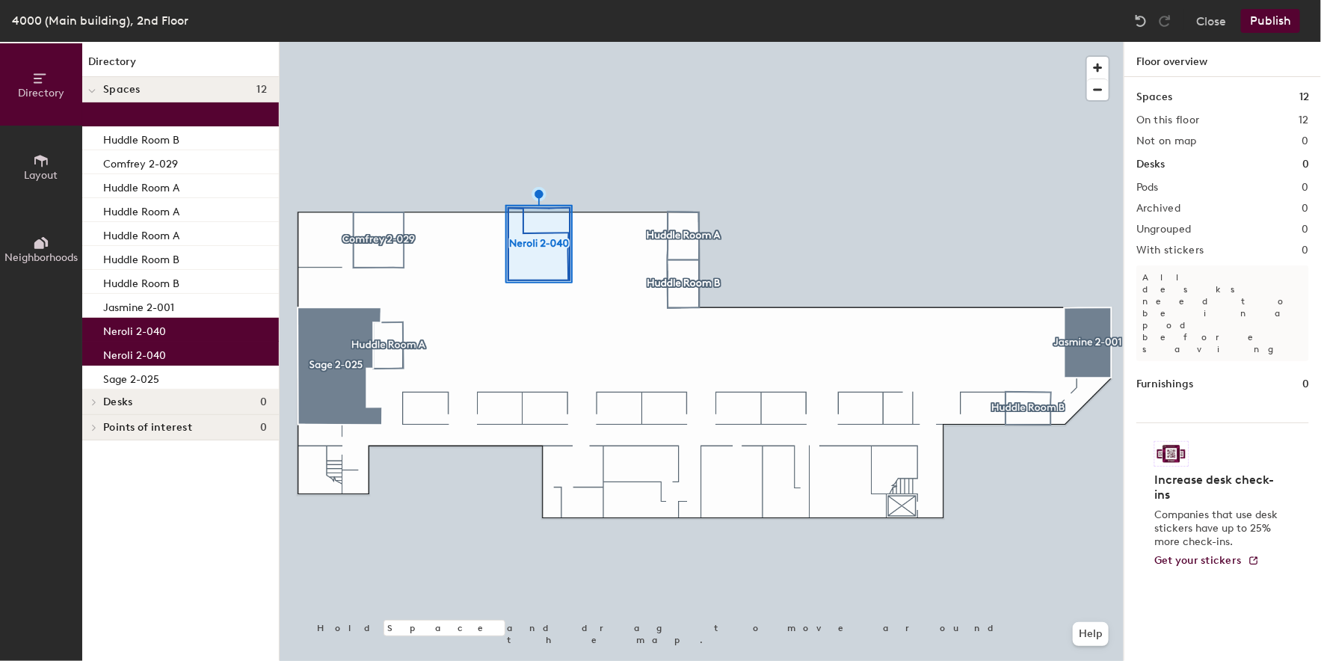
click at [246, 348] on div "Neroli 2-040" at bounding box center [180, 354] width 197 height 24
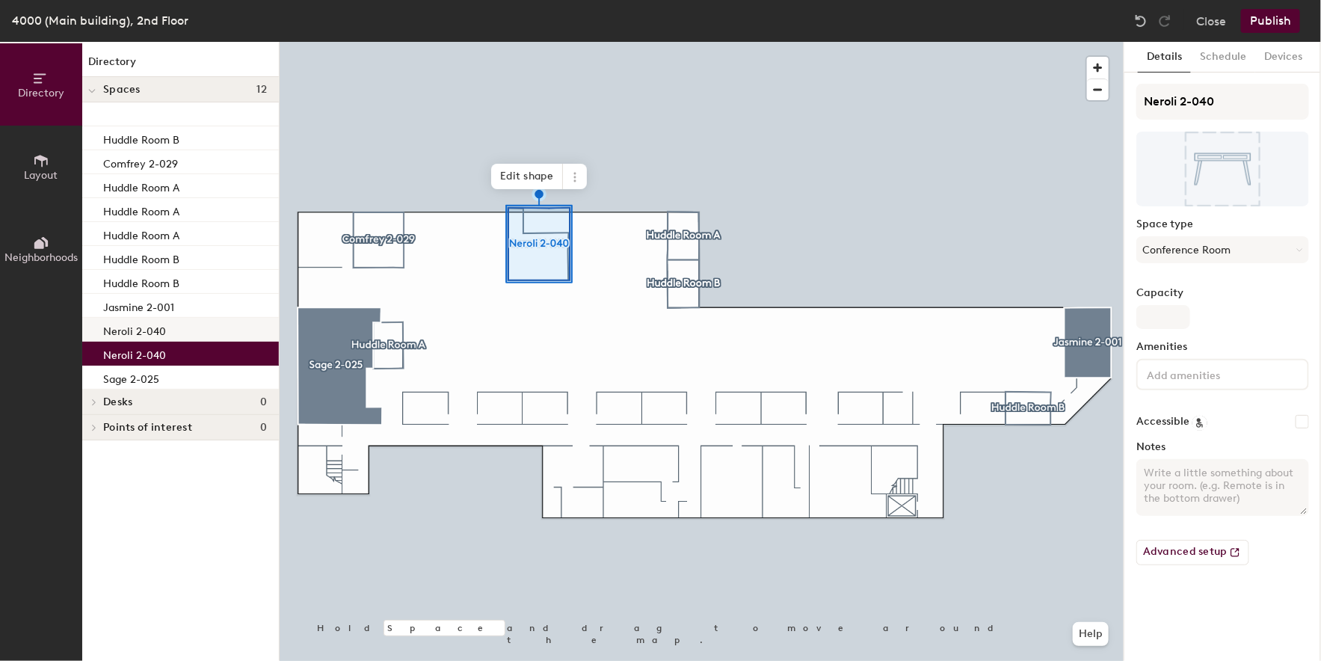
click at [233, 330] on div "Neroli 2-040" at bounding box center [180, 330] width 197 height 24
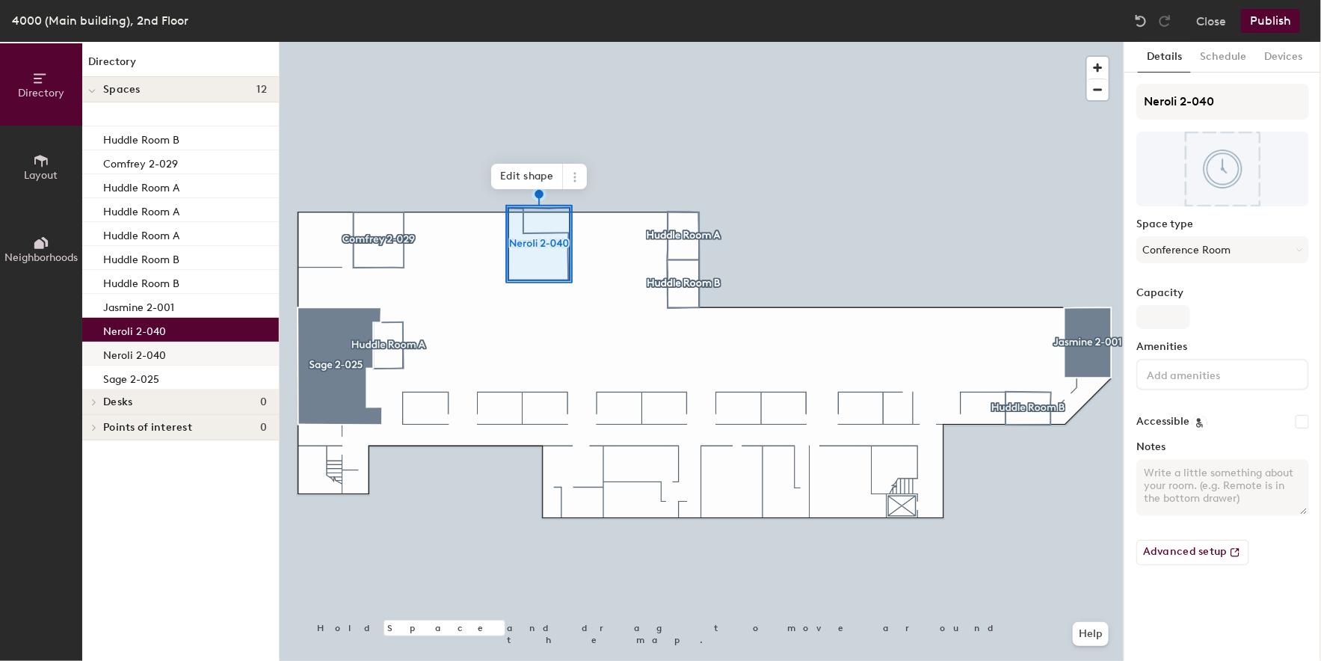
click at [228, 357] on div "Neroli 2-040" at bounding box center [180, 354] width 197 height 24
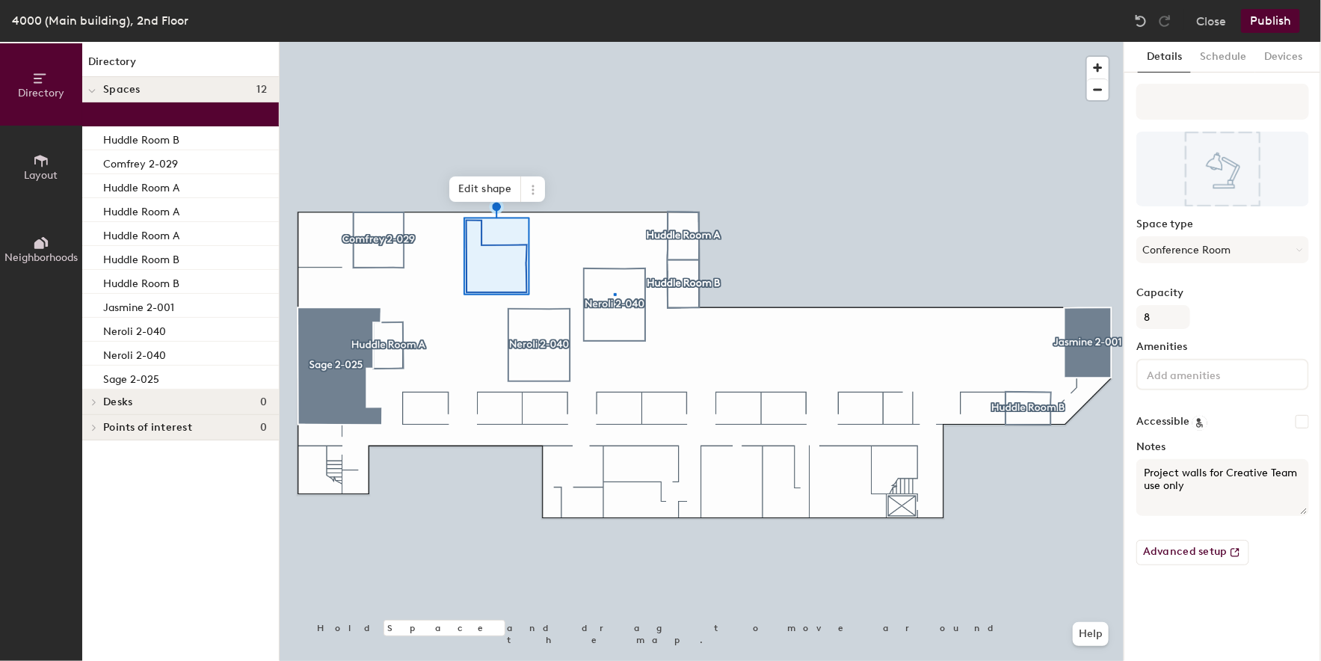
click at [614, 42] on div at bounding box center [702, 42] width 844 height 0
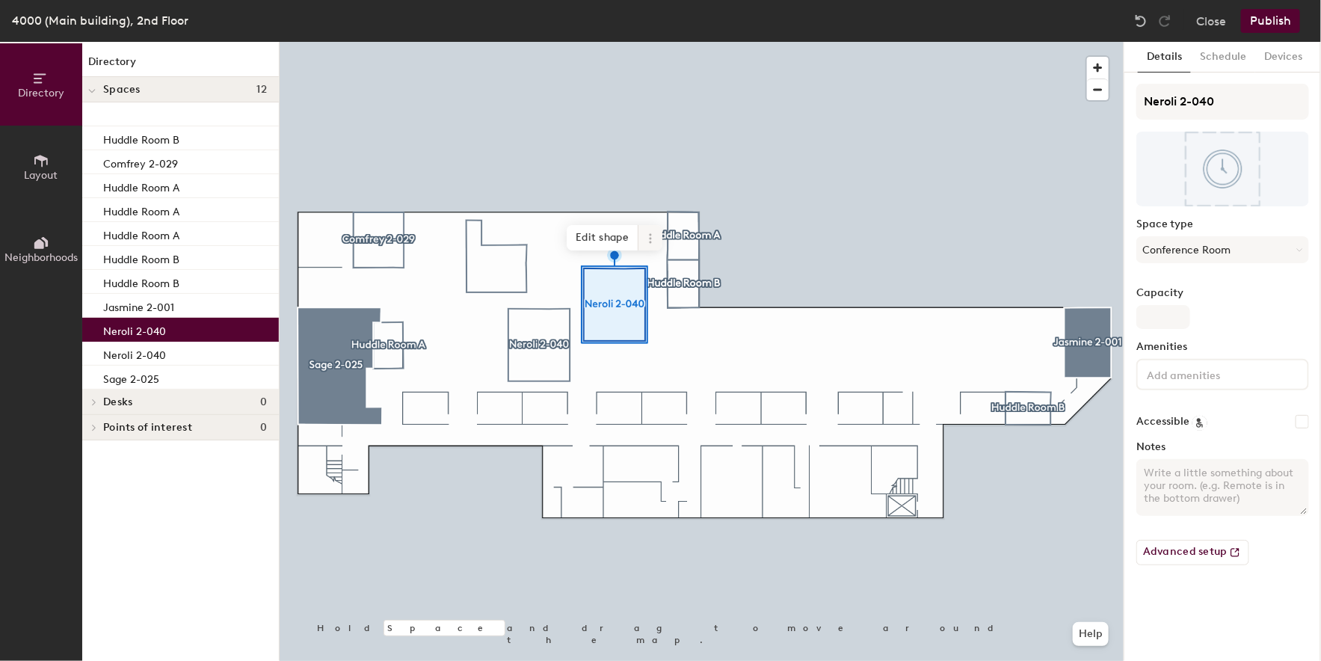
click at [658, 242] on span at bounding box center [651, 237] width 24 height 25
click at [697, 319] on span "Delete" at bounding box center [704, 323] width 133 height 25
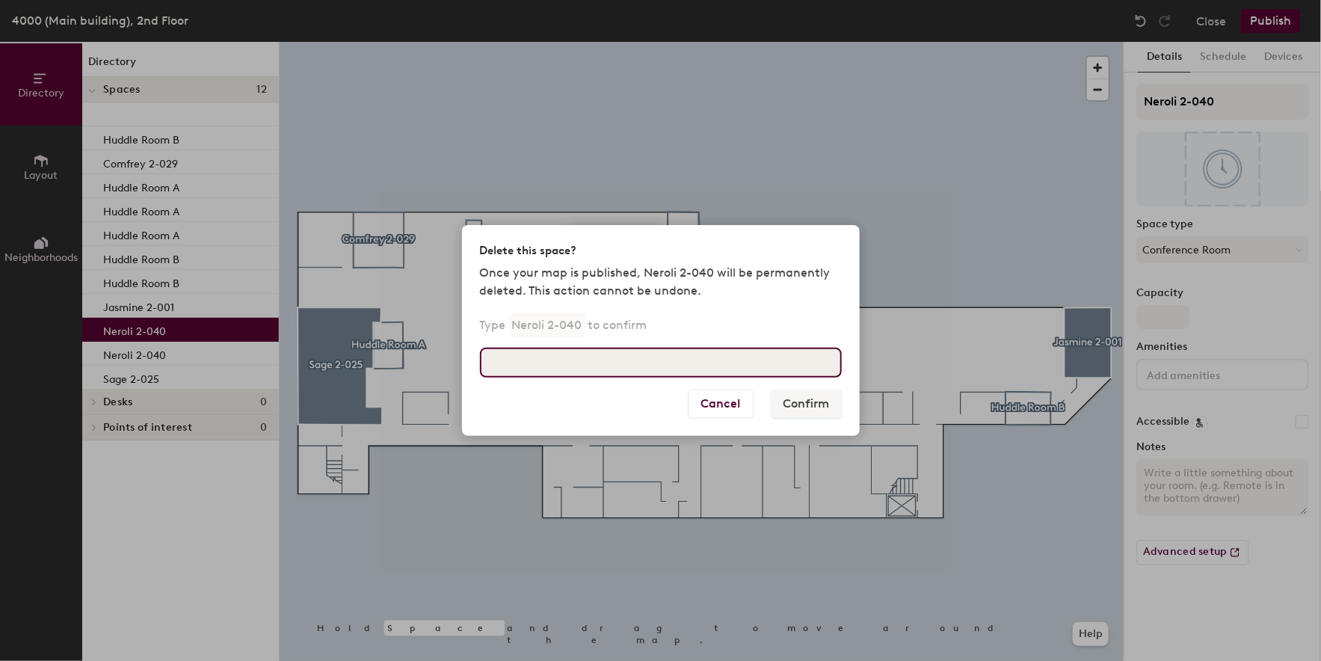
click at [686, 357] on input at bounding box center [661, 363] width 362 height 30
type input "Neroli 2-040"
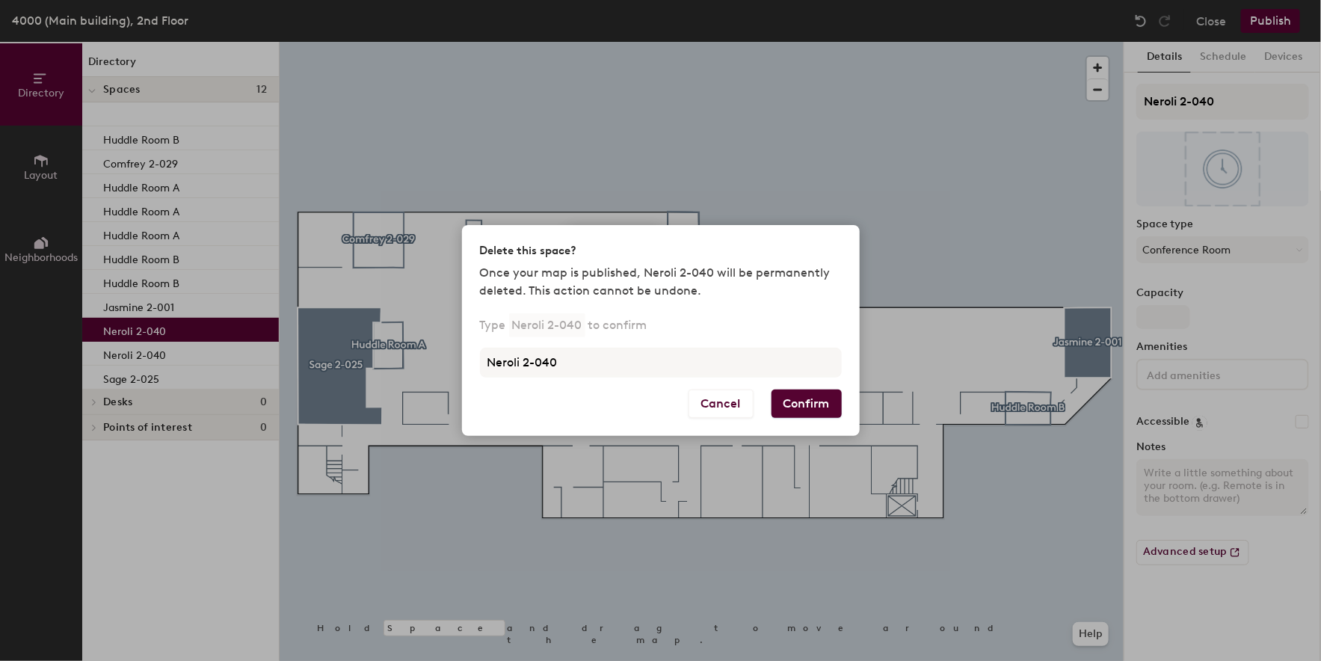
click at [817, 413] on button "Confirm" at bounding box center [807, 404] width 70 height 28
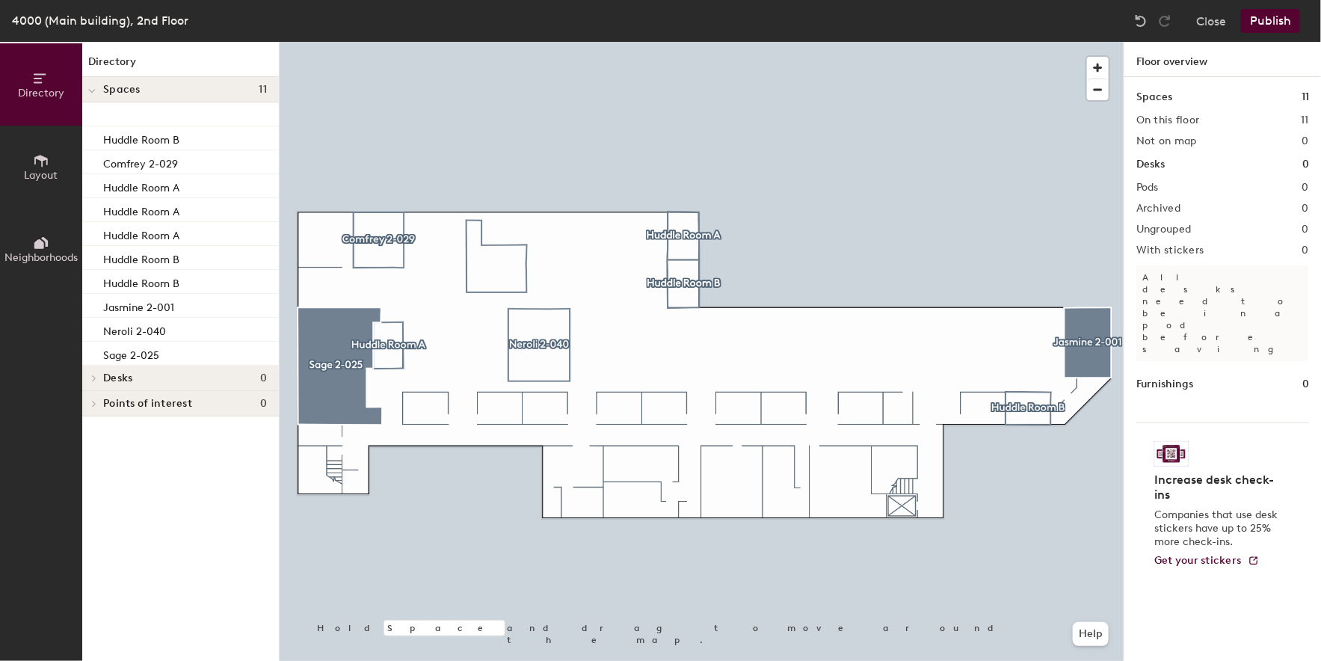
click at [1261, 16] on button "Publish" at bounding box center [1270, 21] width 59 height 24
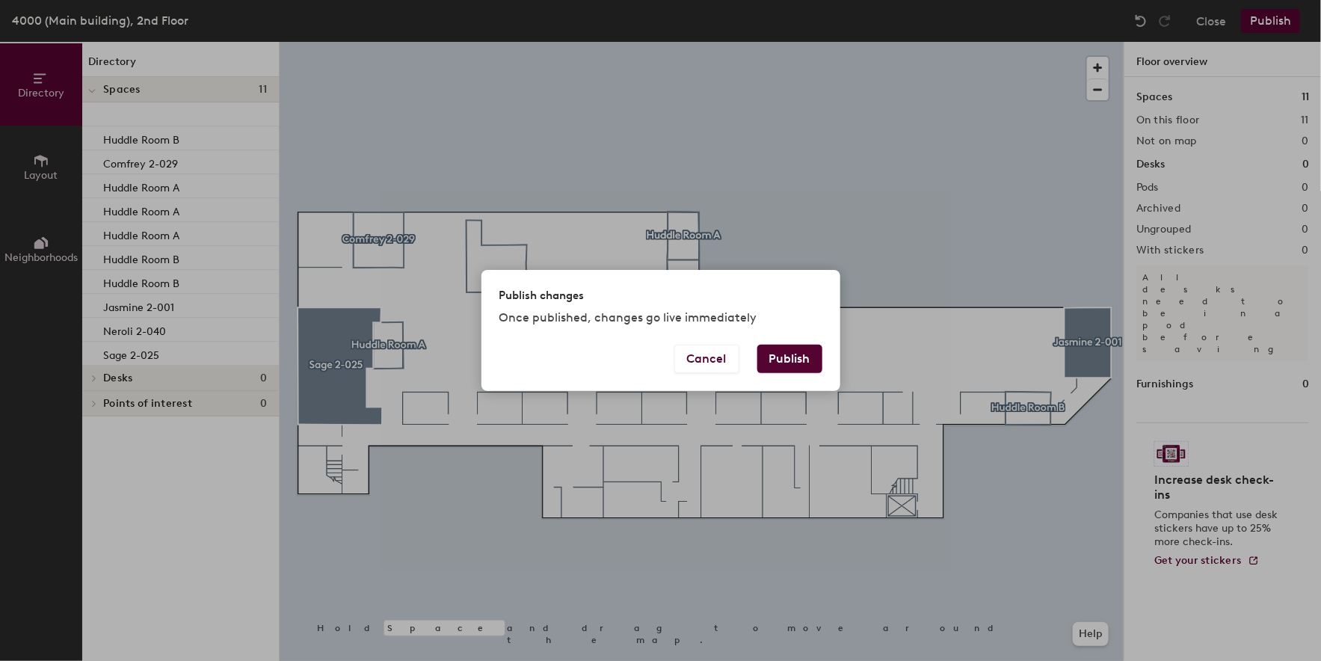
click at [808, 352] on button "Publish" at bounding box center [789, 359] width 65 height 28
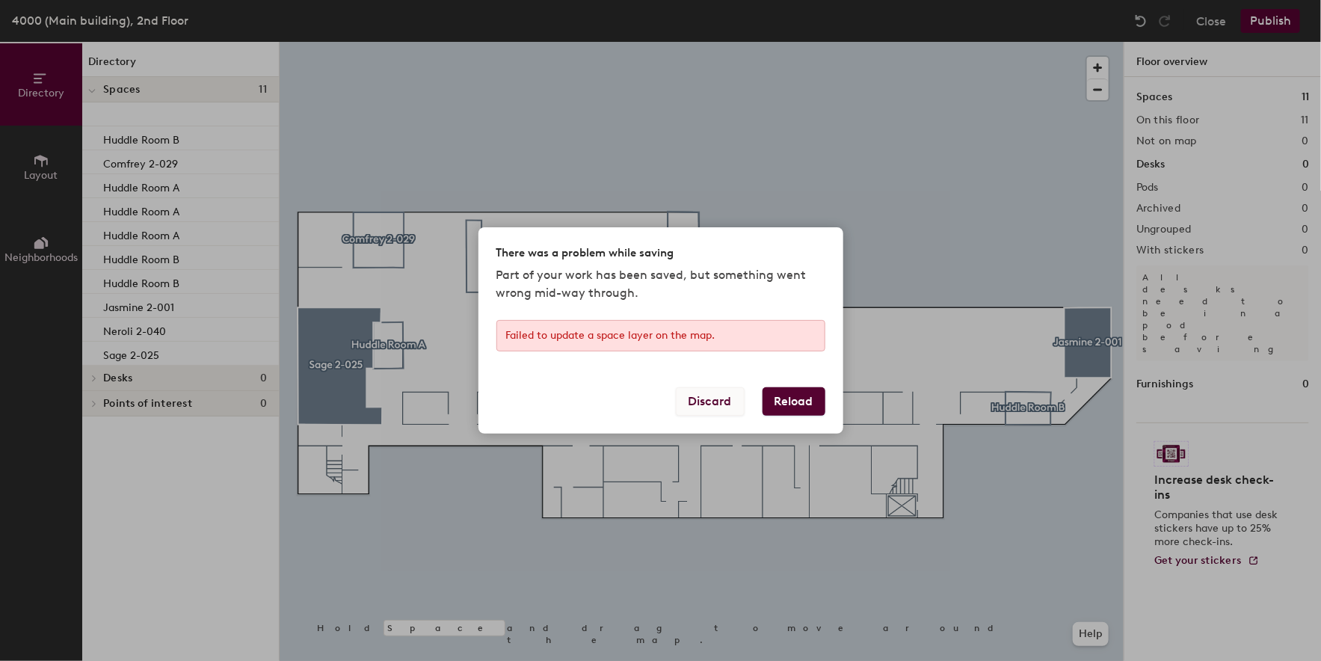
click at [733, 405] on button "Discard" at bounding box center [710, 401] width 69 height 28
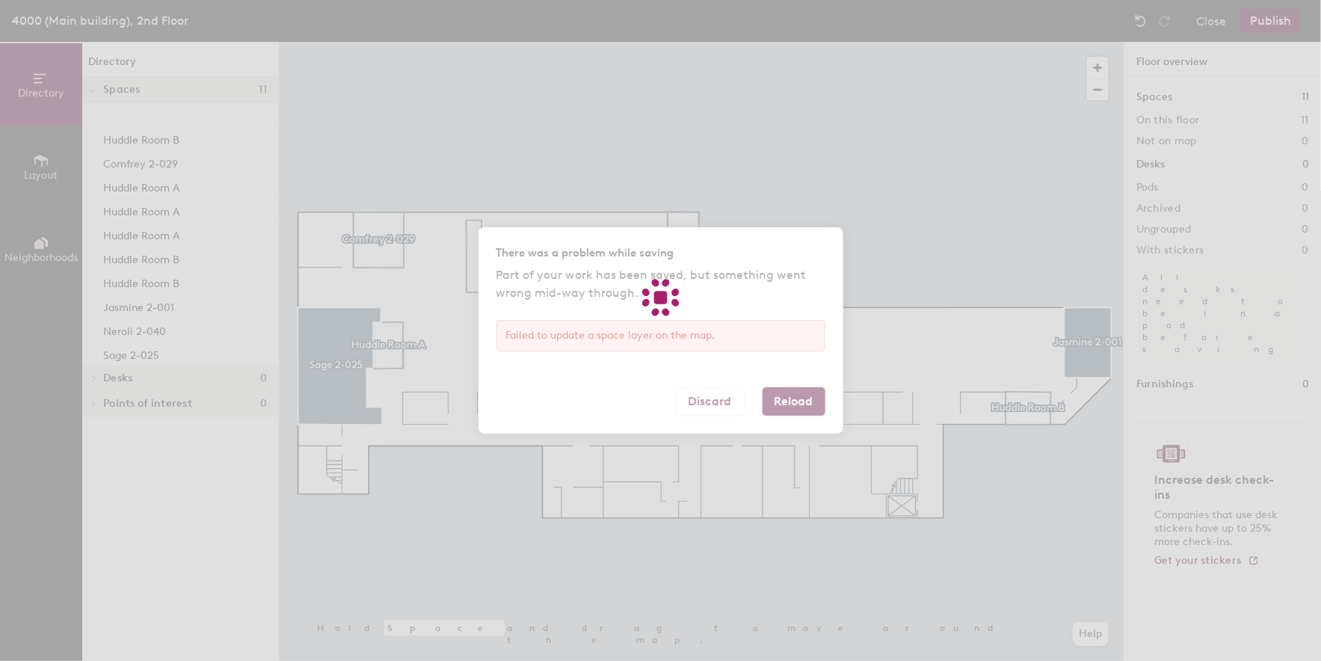
click at [718, 401] on div at bounding box center [660, 330] width 1321 height 661
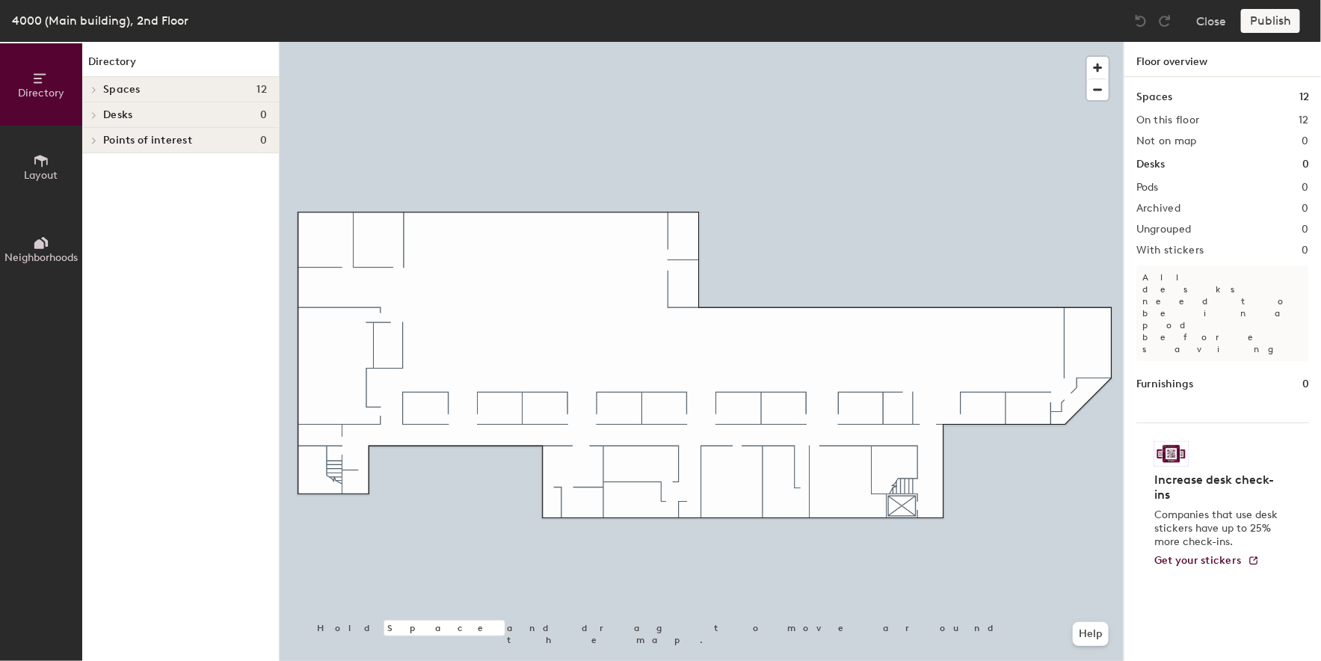
click at [736, 42] on div at bounding box center [702, 42] width 844 height 0
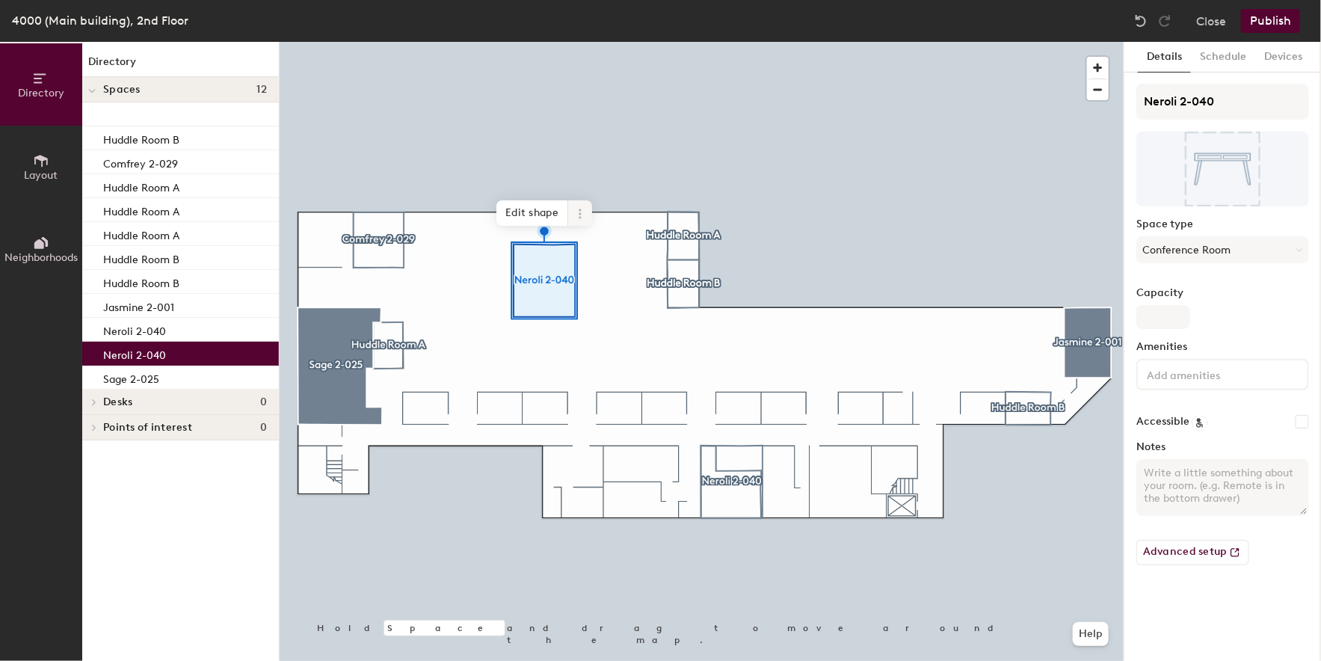
click at [575, 215] on icon at bounding box center [580, 214] width 12 height 12
click at [603, 270] on span "Activate" at bounding box center [633, 273] width 133 height 25
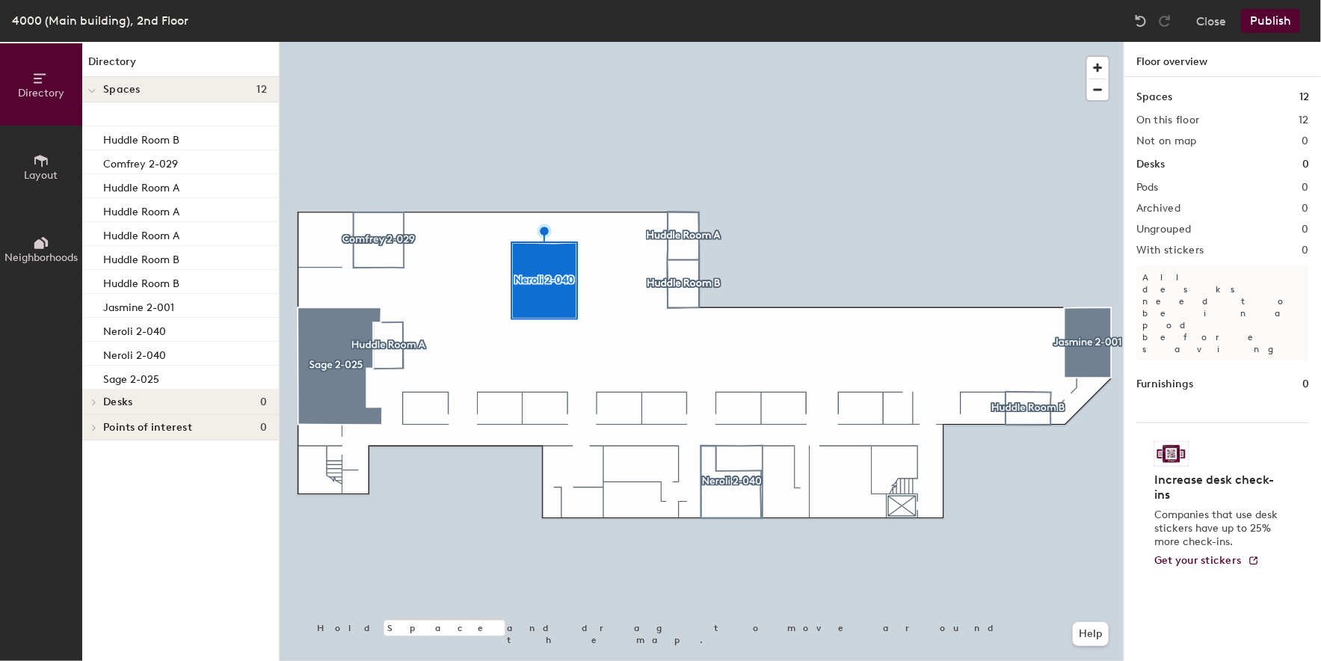
click at [569, 42] on div at bounding box center [702, 42] width 844 height 0
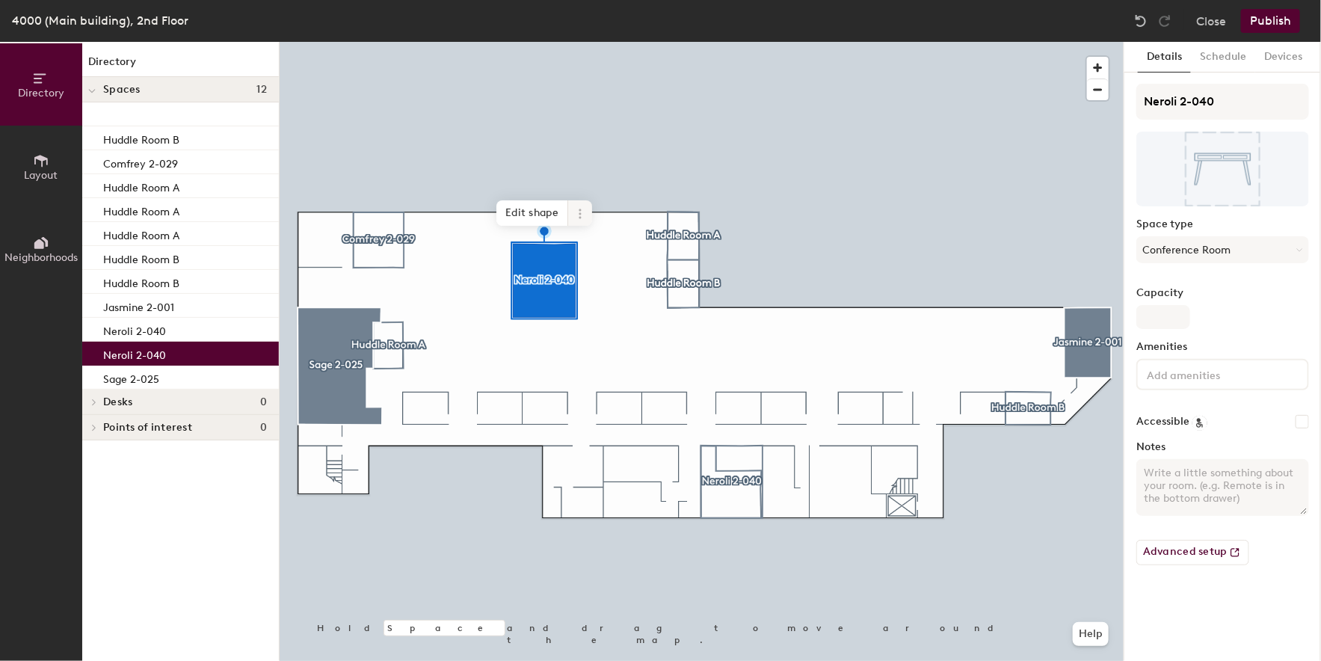
click at [580, 214] on icon at bounding box center [580, 213] width 2 height 2
click at [594, 290] on span "Delete" at bounding box center [633, 298] width 133 height 25
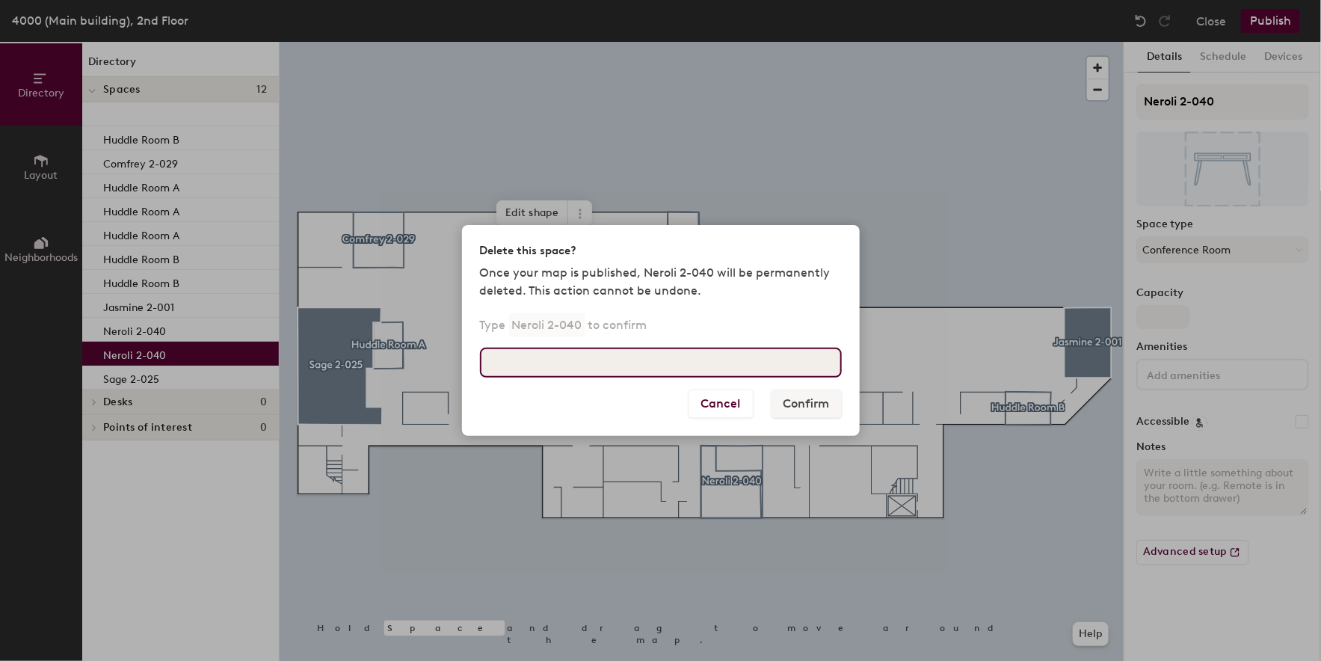
click at [744, 363] on input at bounding box center [661, 363] width 362 height 30
type input "Neroli 2-040"
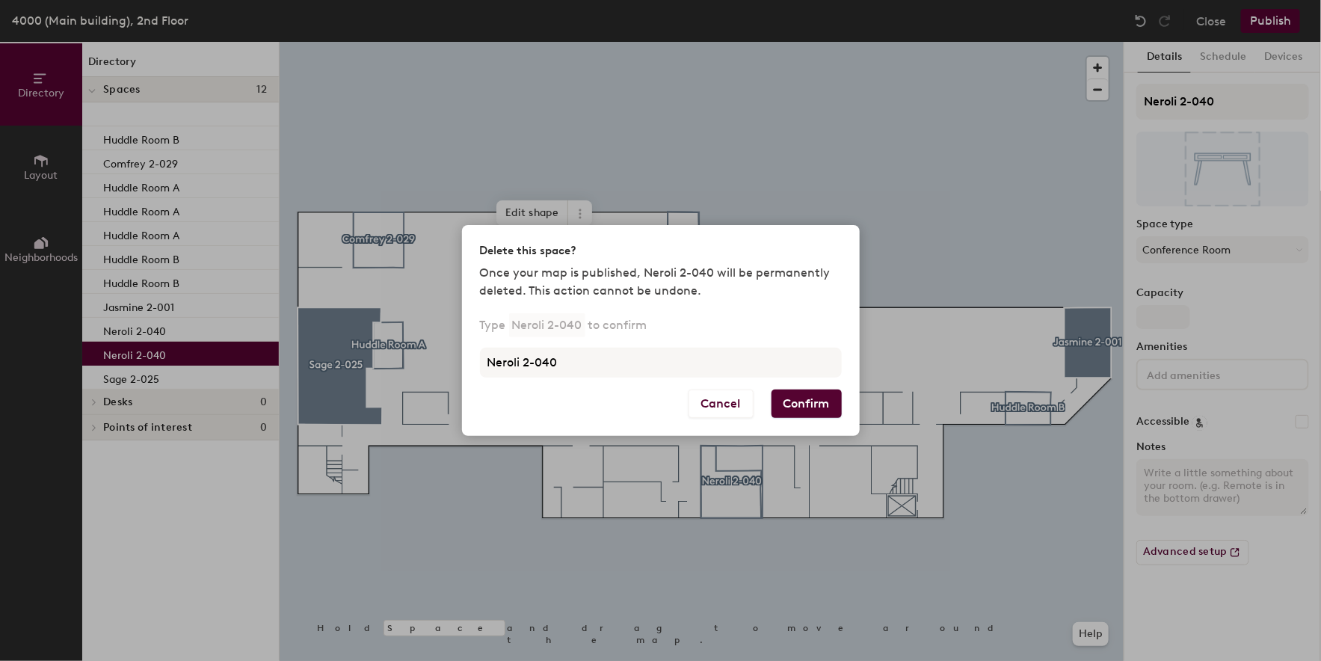
click at [837, 406] on button "Confirm" at bounding box center [807, 404] width 70 height 28
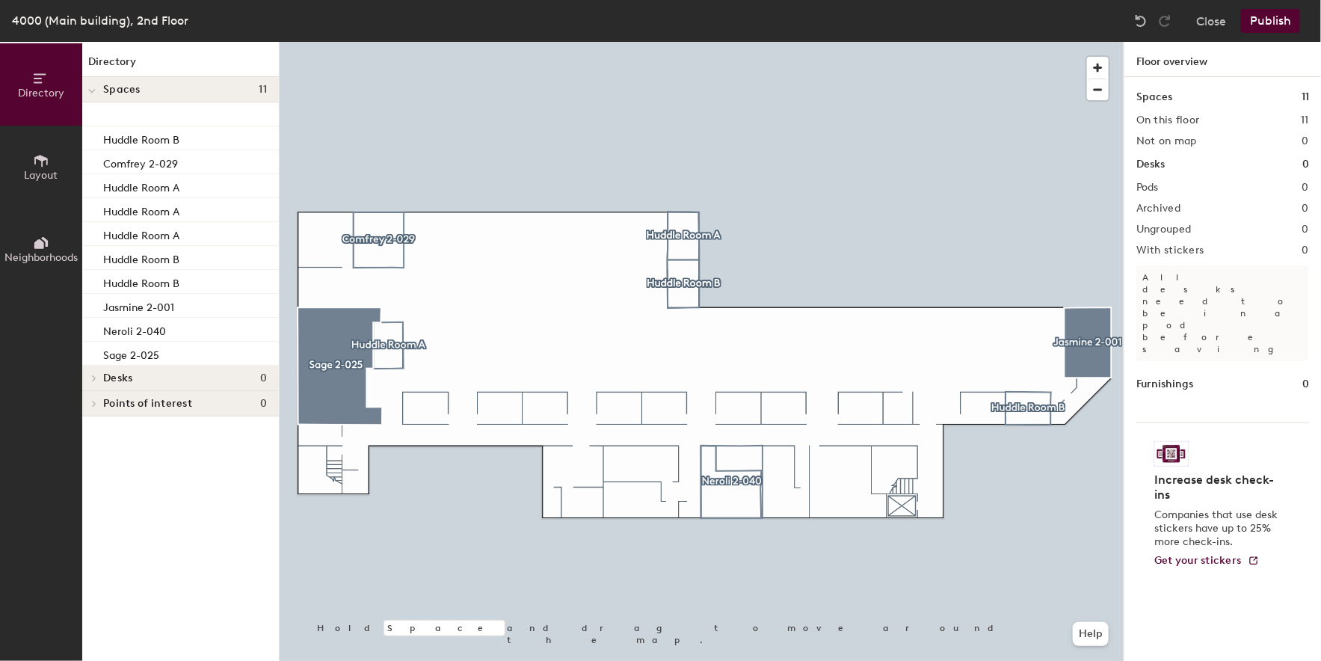
click at [1259, 26] on button "Publish" at bounding box center [1270, 21] width 59 height 24
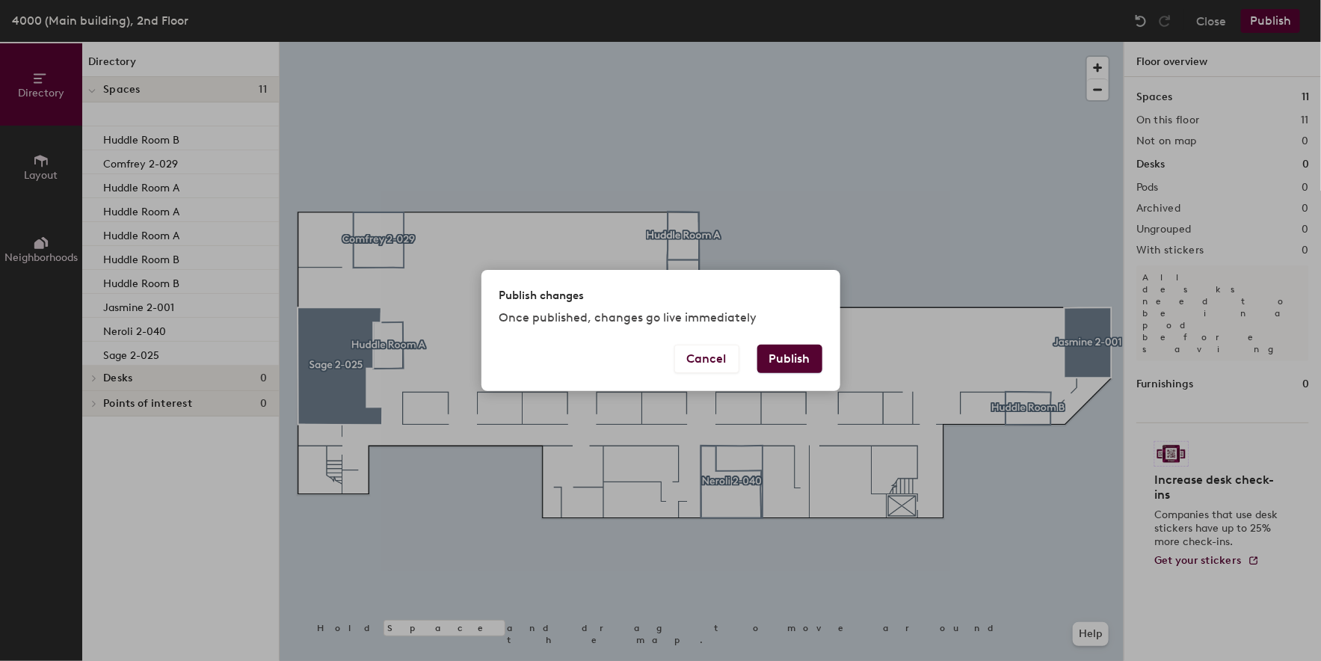
click at [796, 345] on button "Publish" at bounding box center [789, 359] width 65 height 28
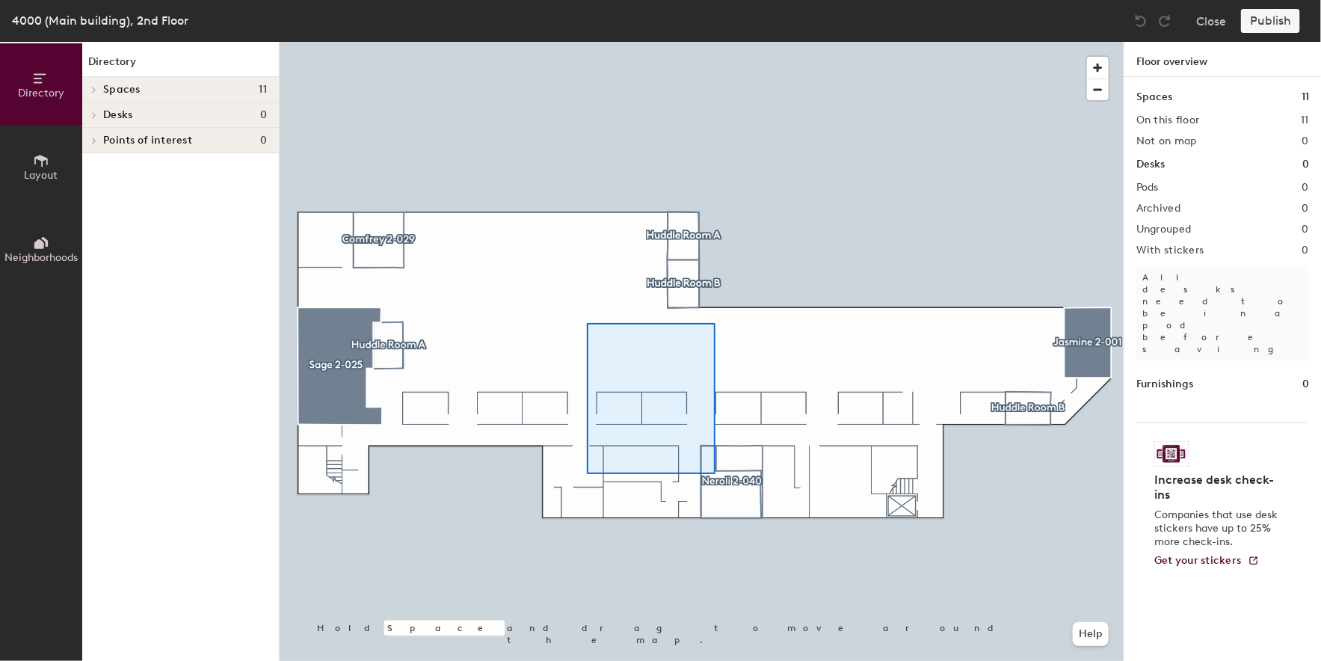
click at [554, 42] on div at bounding box center [702, 42] width 844 height 0
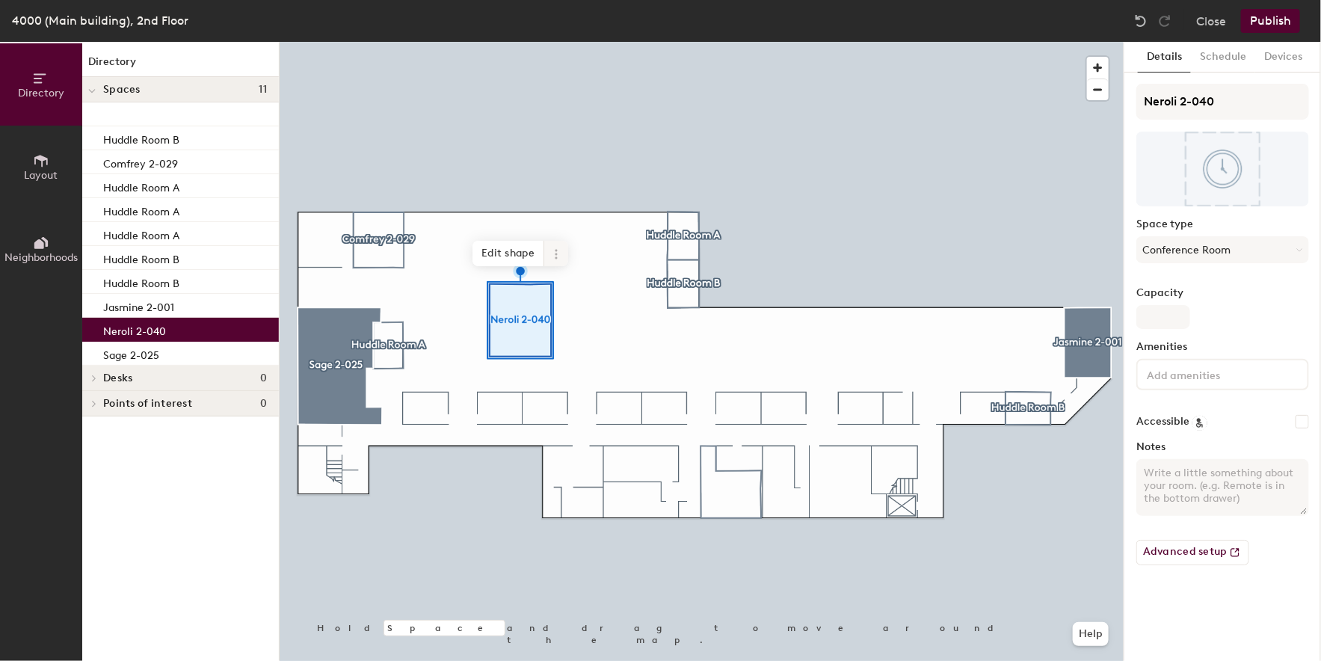
click at [551, 254] on icon at bounding box center [556, 254] width 12 height 12
click at [572, 319] on span "Activate" at bounding box center [610, 313] width 133 height 25
click at [555, 265] on span at bounding box center [556, 253] width 24 height 25
click at [573, 347] on span "Delete" at bounding box center [610, 339] width 133 height 25
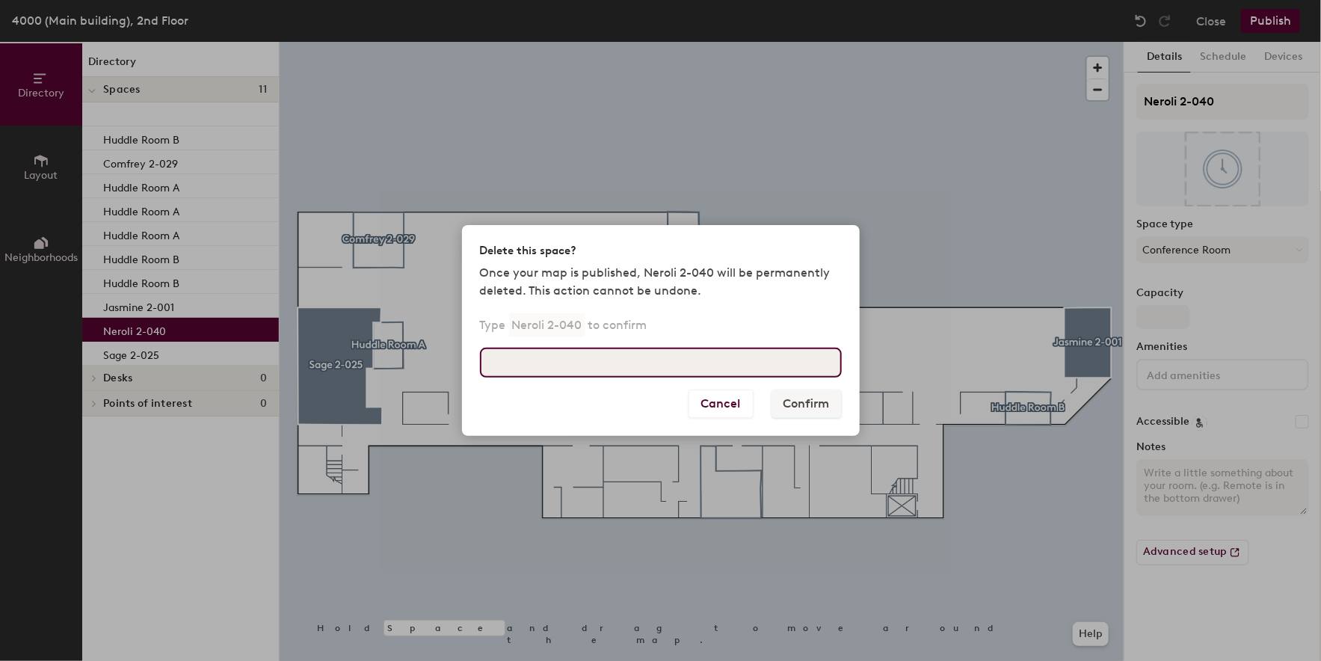
click at [722, 372] on input at bounding box center [661, 363] width 362 height 30
type input "Neroli 2-040"
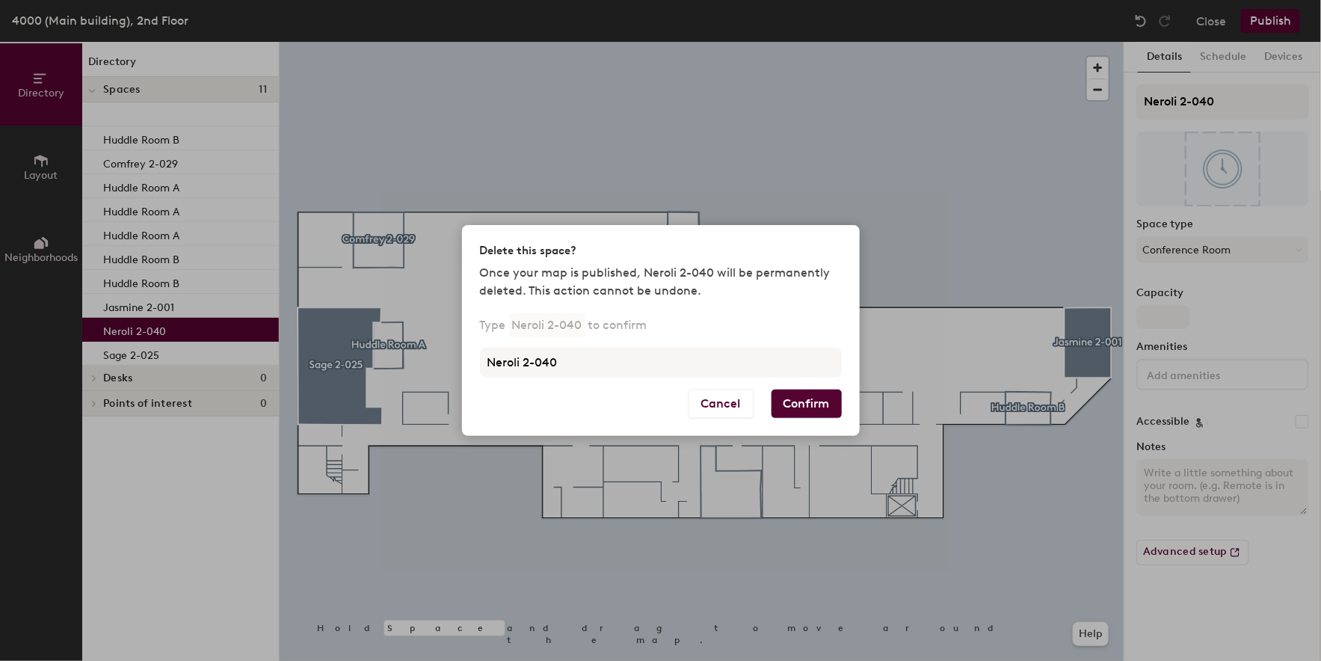
click at [827, 406] on button "Confirm" at bounding box center [807, 404] width 70 height 28
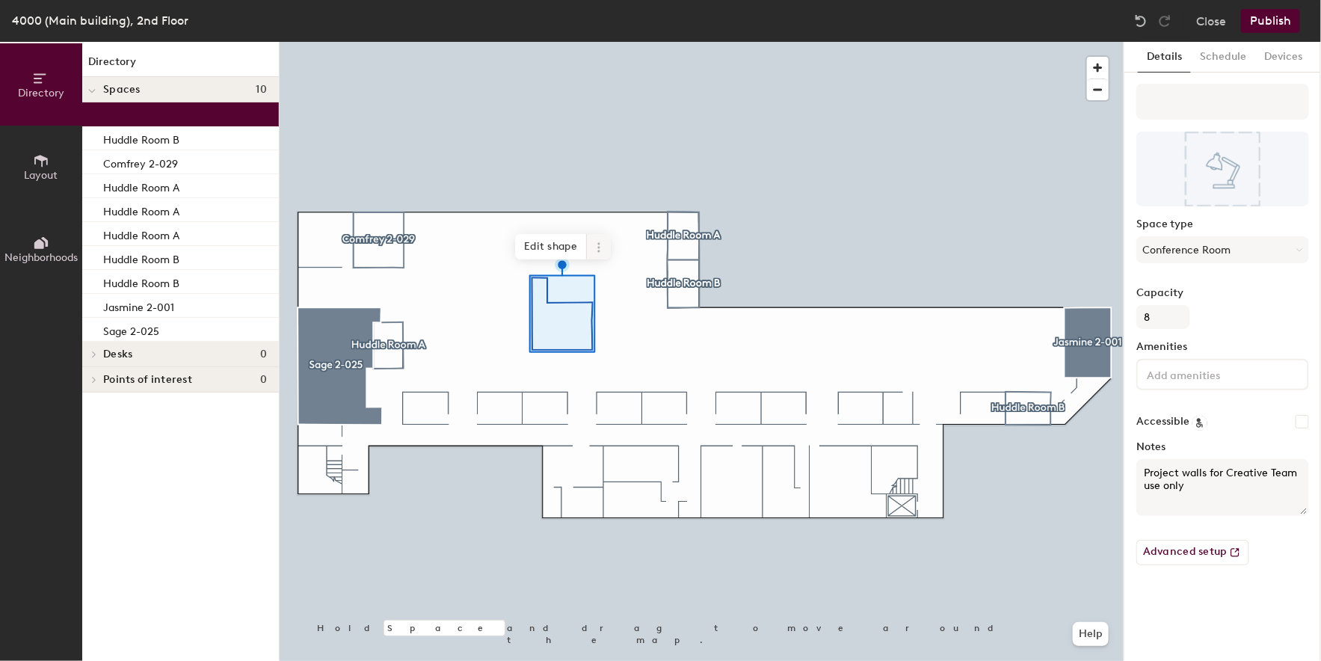
click at [600, 248] on icon at bounding box center [599, 248] width 12 height 12
click at [611, 307] on span "Activate" at bounding box center [652, 307] width 133 height 25
click at [593, 244] on icon at bounding box center [599, 248] width 12 height 12
click at [616, 331] on span "Delete" at bounding box center [652, 332] width 133 height 25
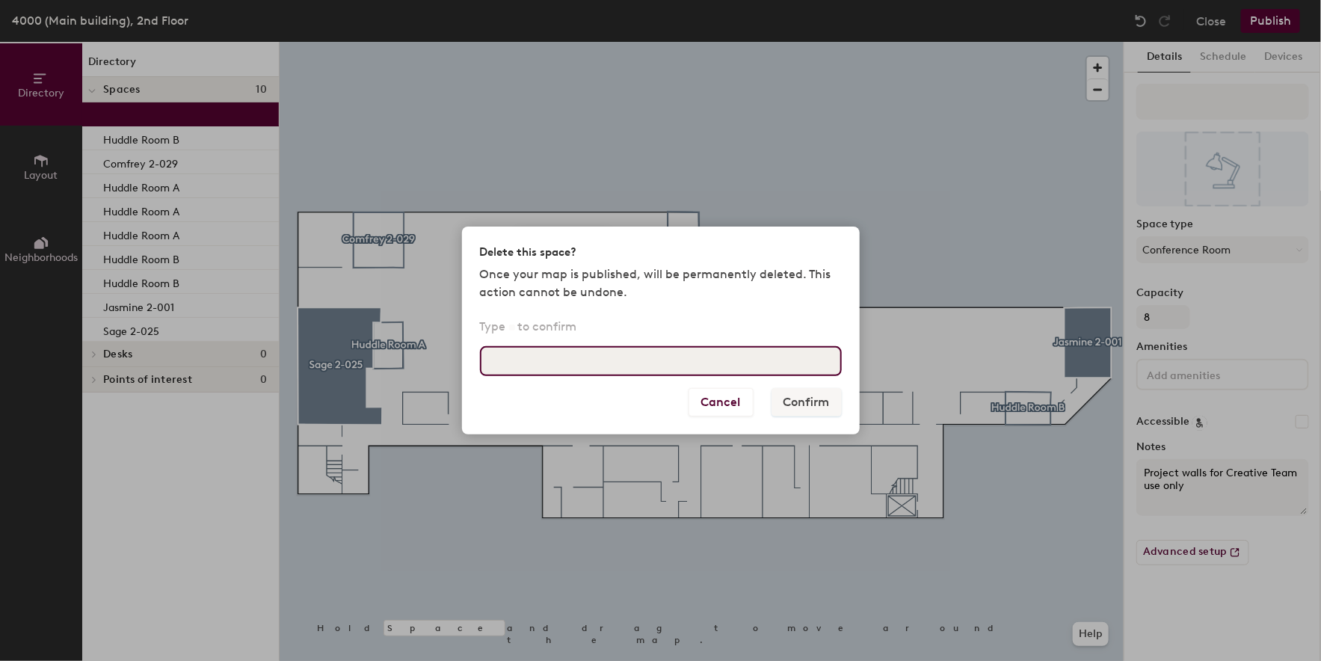
click at [628, 360] on input at bounding box center [661, 361] width 362 height 30
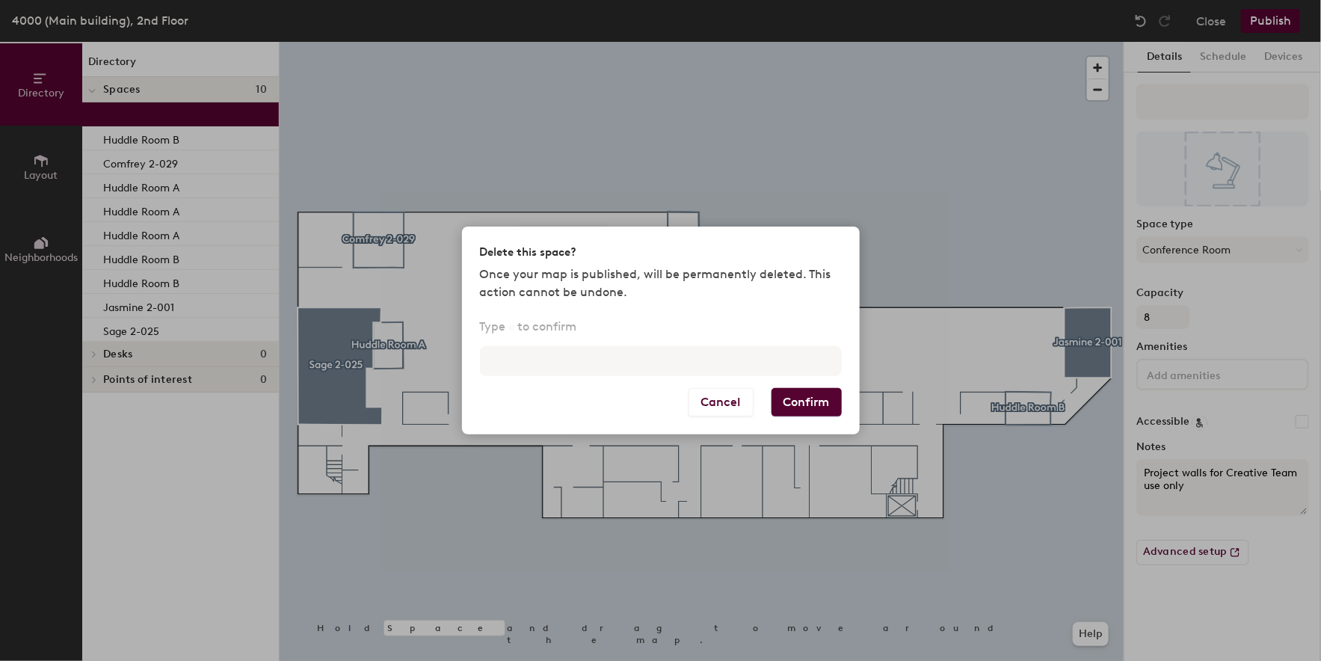
click at [799, 405] on button "Confirm" at bounding box center [807, 402] width 70 height 28
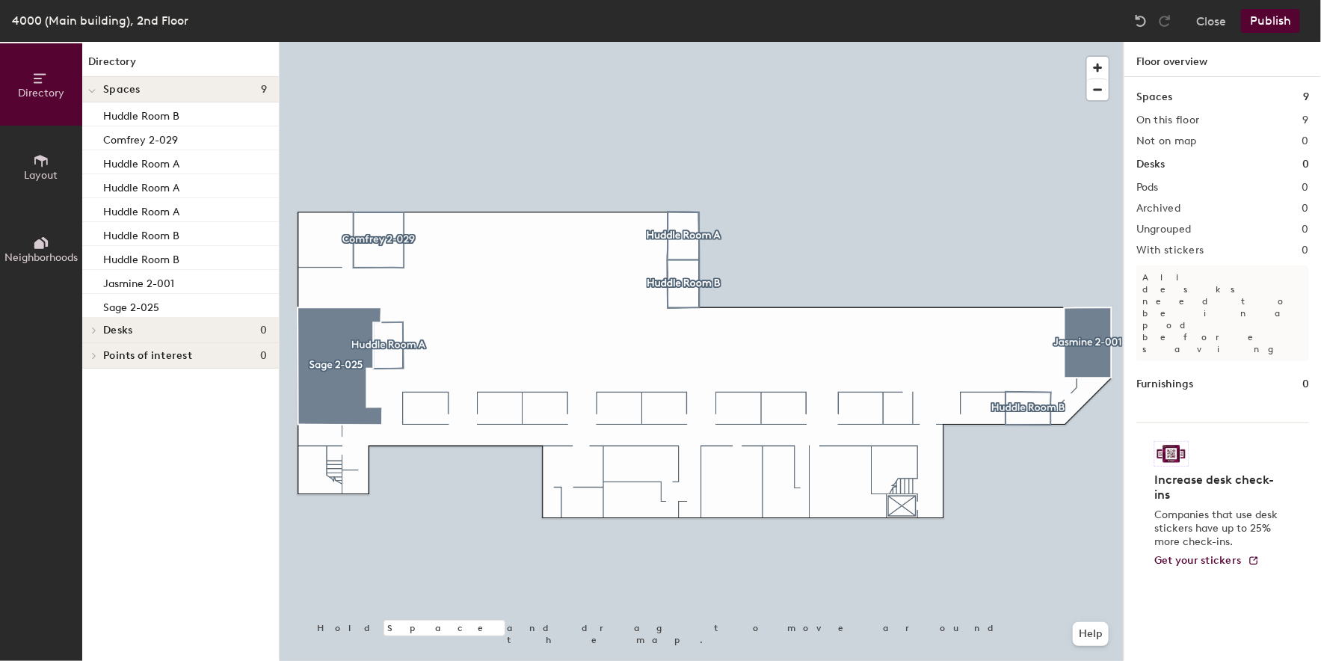
click at [1268, 22] on button "Publish" at bounding box center [1270, 21] width 59 height 24
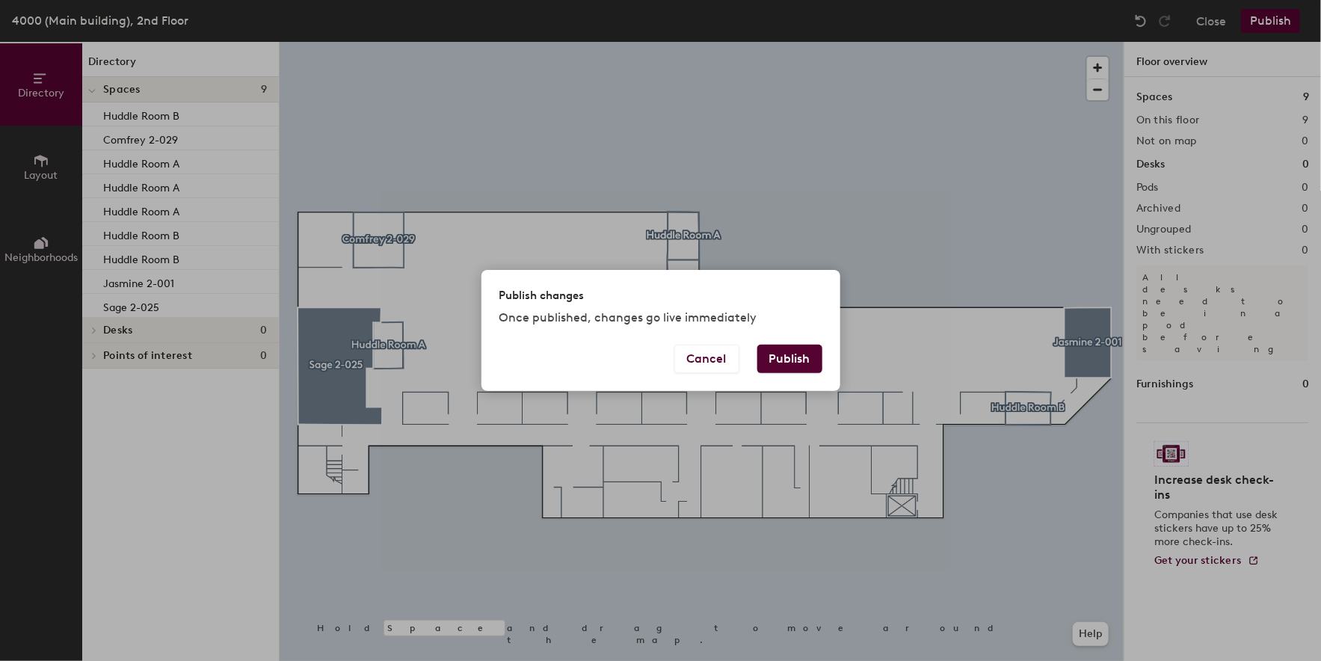
click at [801, 366] on button "Publish" at bounding box center [789, 359] width 65 height 28
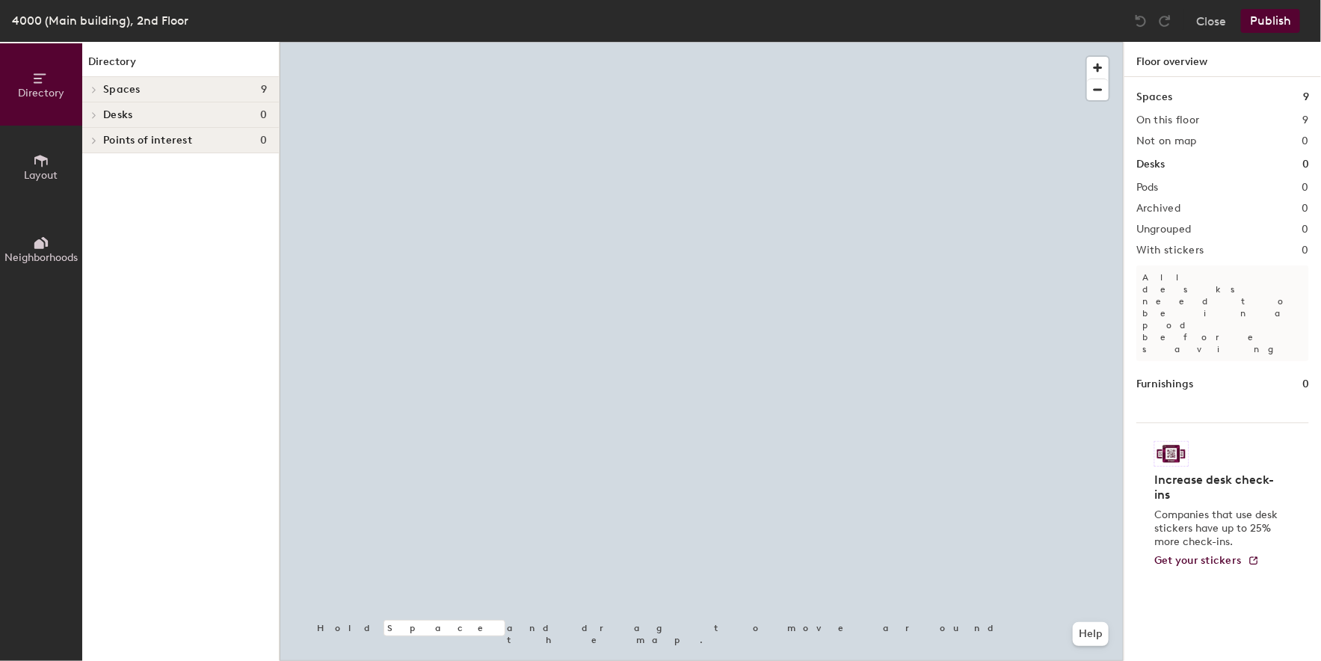
click at [394, 42] on div at bounding box center [702, 42] width 844 height 0
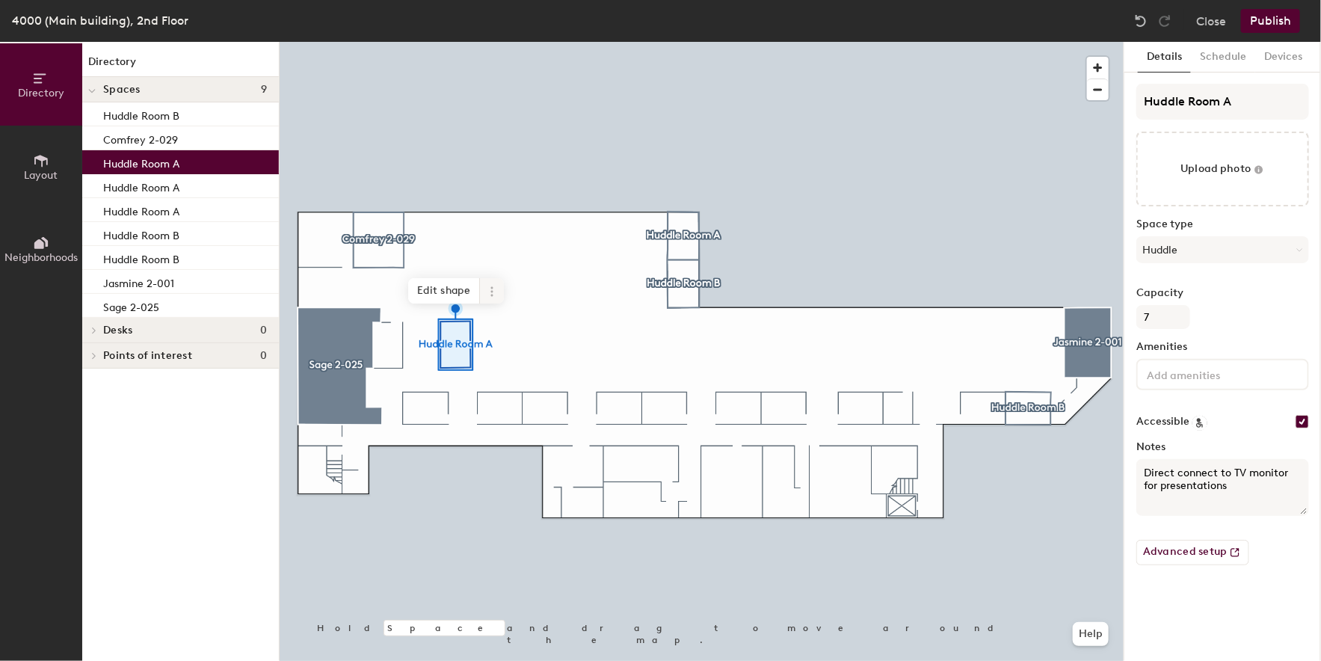
click at [487, 290] on icon at bounding box center [492, 292] width 12 height 12
click at [515, 378] on span "Delete" at bounding box center [545, 376] width 133 height 25
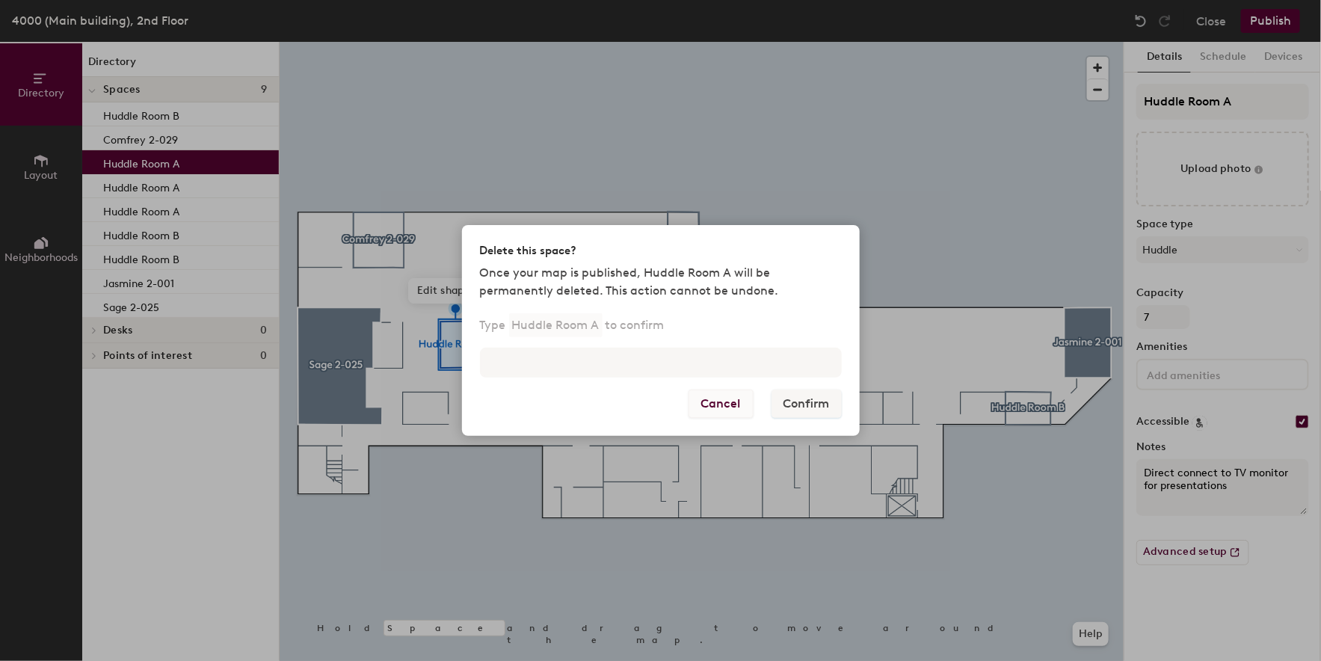
click at [699, 408] on button "Cancel" at bounding box center [721, 404] width 65 height 28
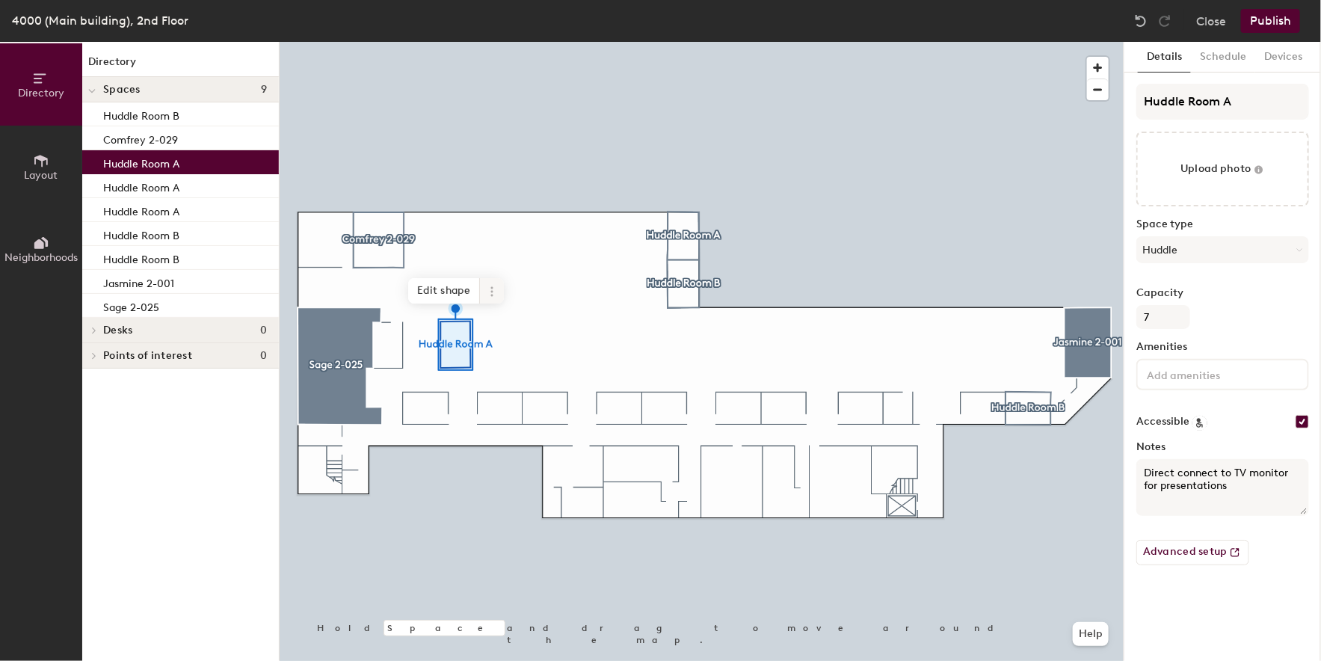
click at [493, 283] on span at bounding box center [492, 290] width 24 height 25
click at [514, 354] on span "Activate" at bounding box center [545, 351] width 133 height 25
click at [489, 298] on span at bounding box center [492, 290] width 24 height 25
click at [543, 382] on span "Delete" at bounding box center [545, 376] width 133 height 25
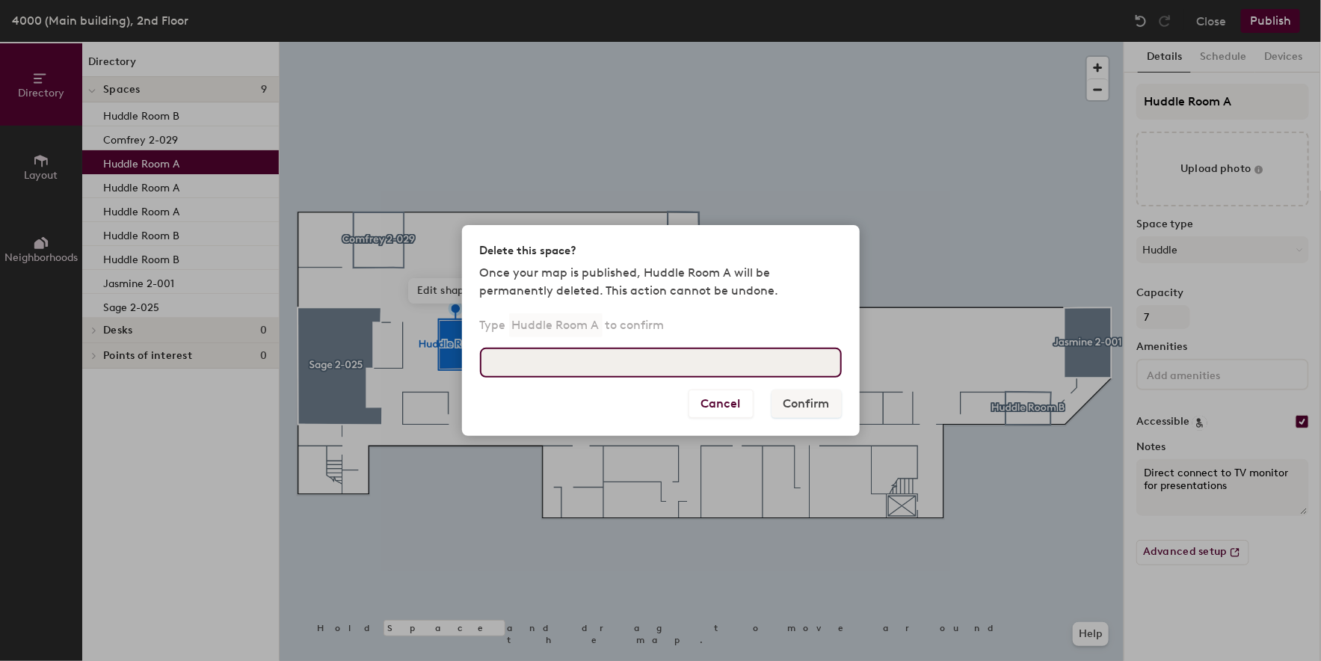
click at [686, 357] on input at bounding box center [661, 363] width 362 height 30
type input "Huddle Room A"
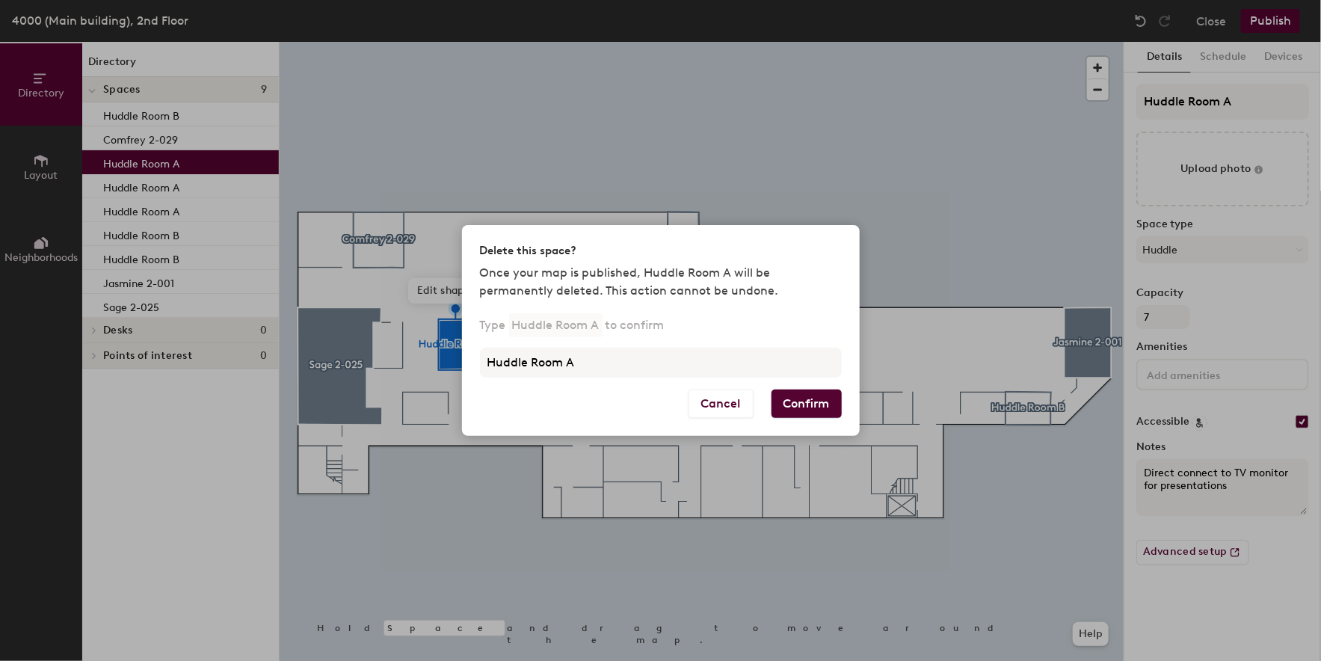
click at [828, 407] on button "Confirm" at bounding box center [807, 404] width 70 height 28
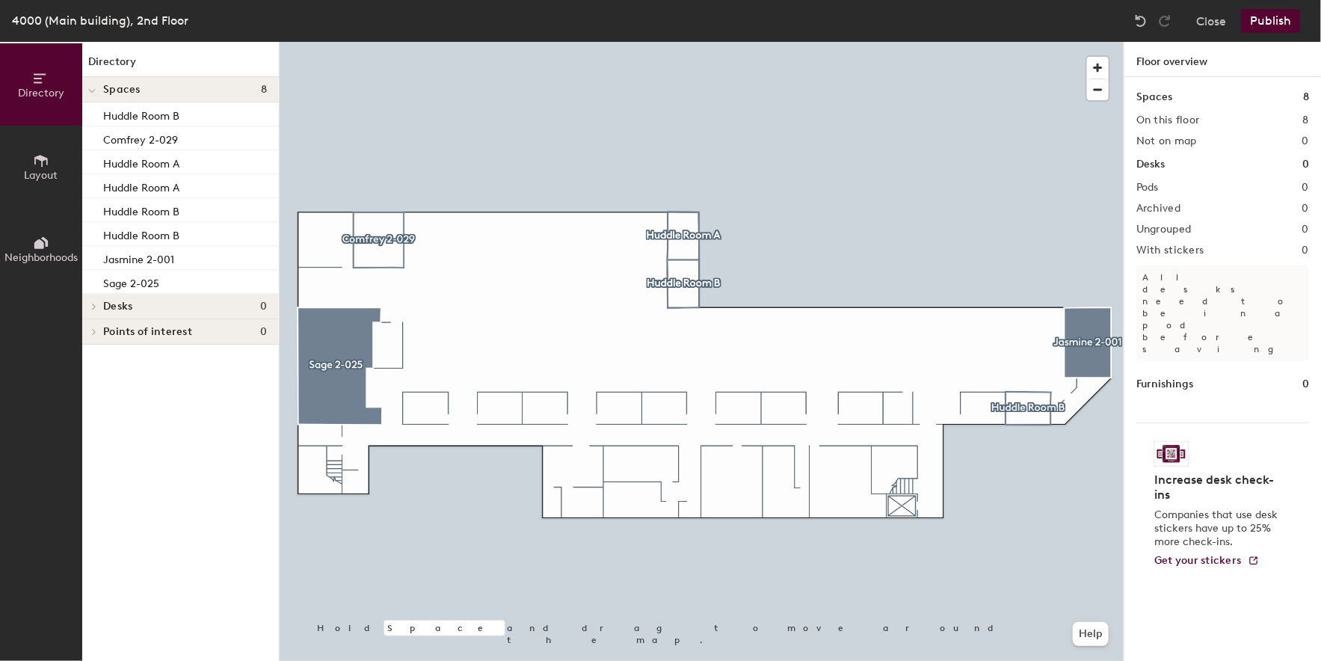
click at [1282, 15] on button "Publish" at bounding box center [1270, 21] width 59 height 24
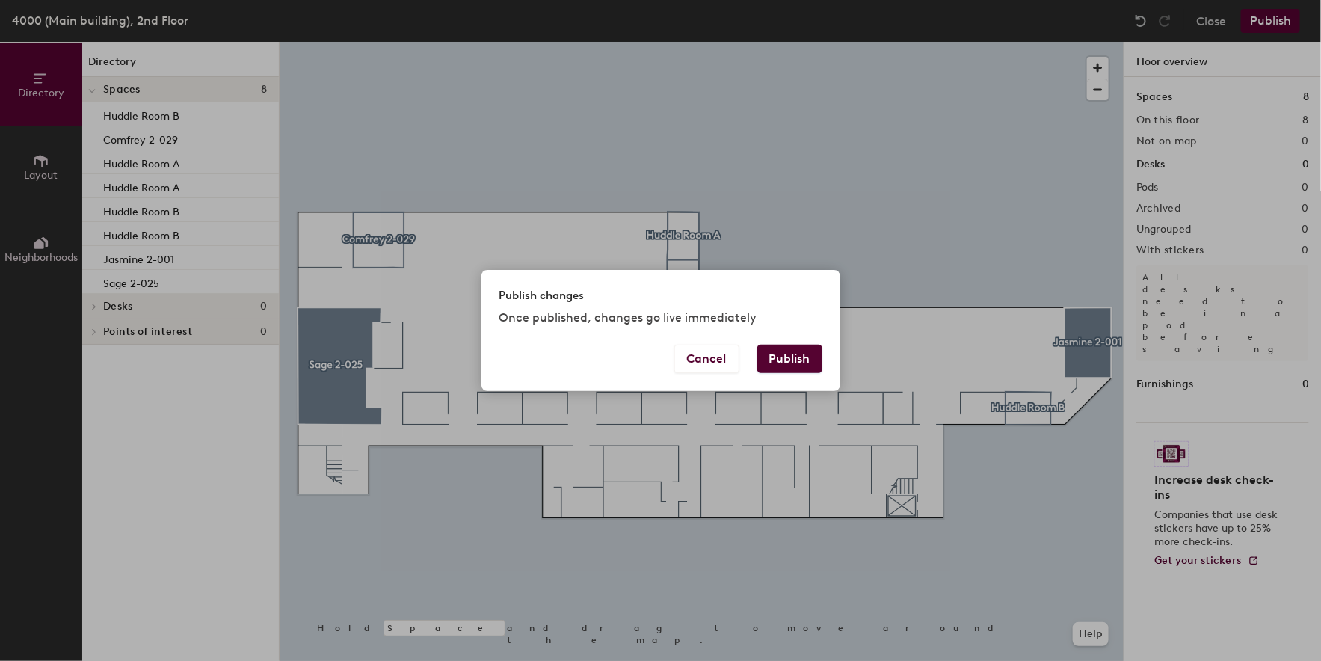
click at [800, 354] on button "Publish" at bounding box center [789, 359] width 65 height 28
